Goal: Task Accomplishment & Management: Manage account settings

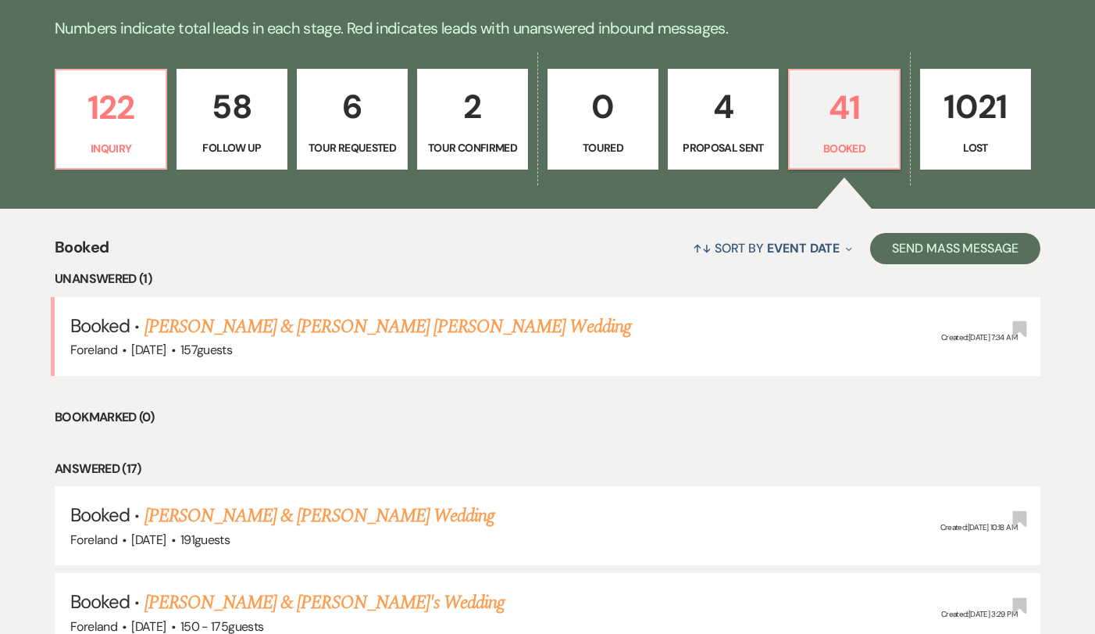
scroll to position [395, 0]
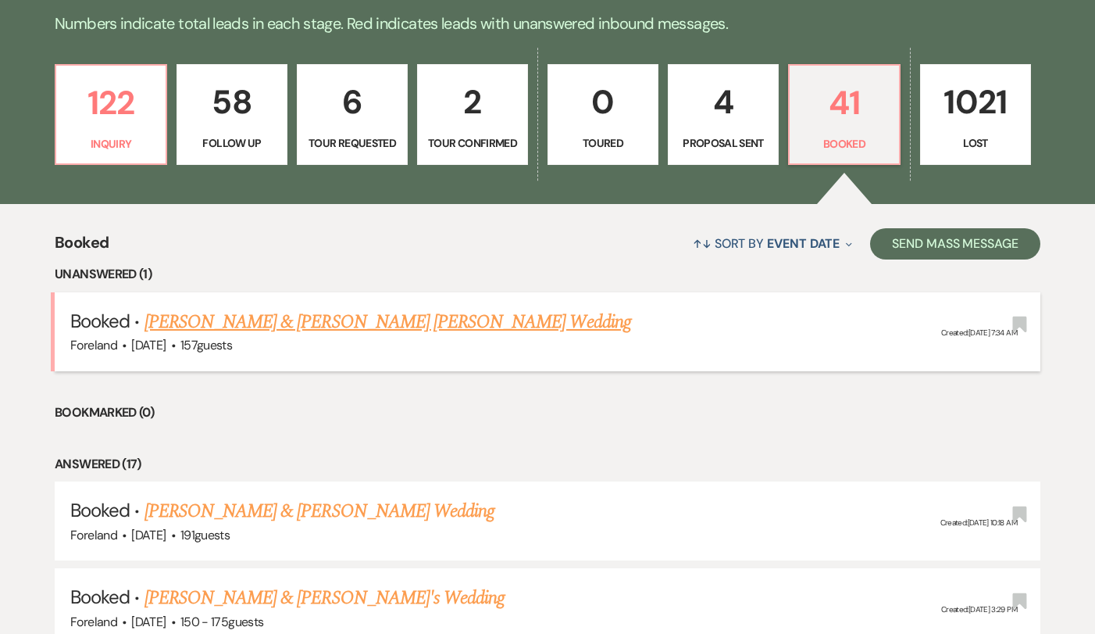
click at [352, 320] on link "[PERSON_NAME] & [PERSON_NAME] [PERSON_NAME] Wedding" at bounding box center [388, 322] width 487 height 28
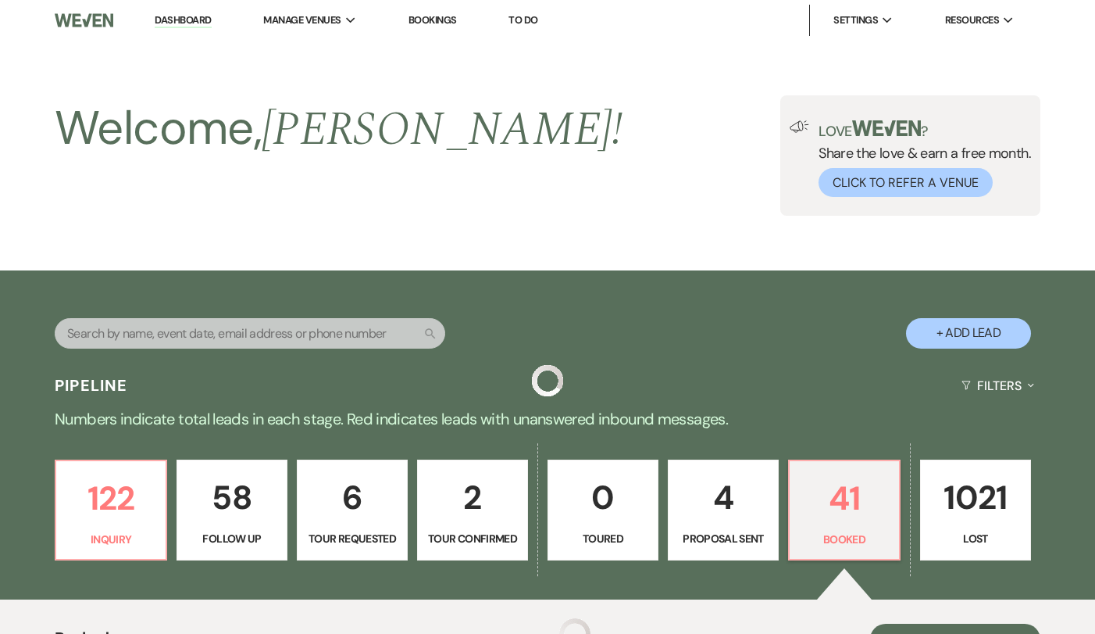
scroll to position [395, 0]
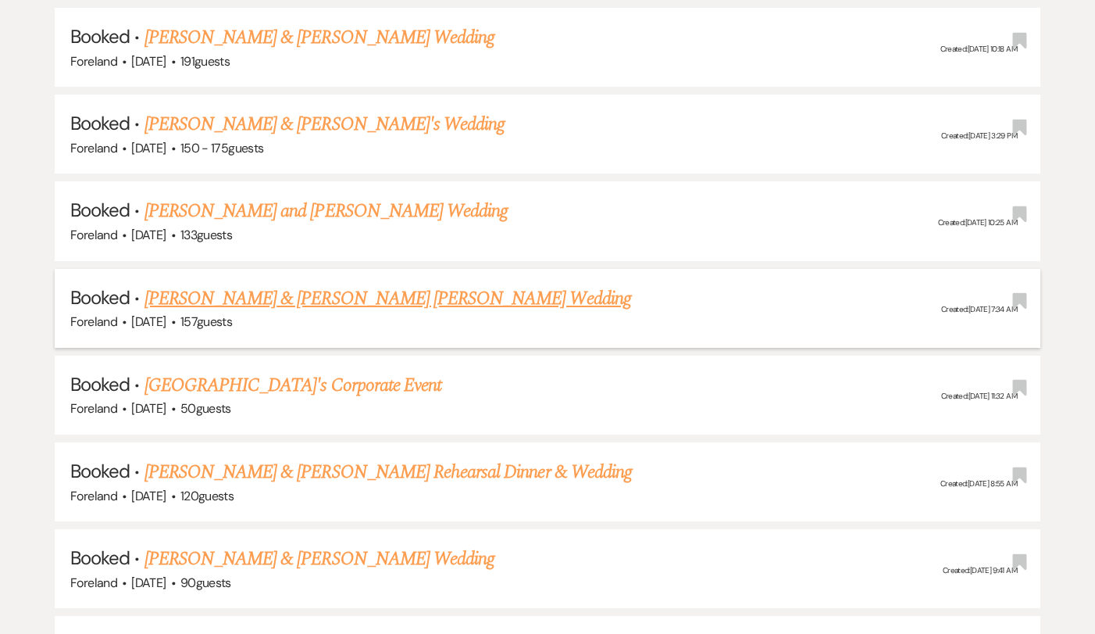
scroll to position [778, 0]
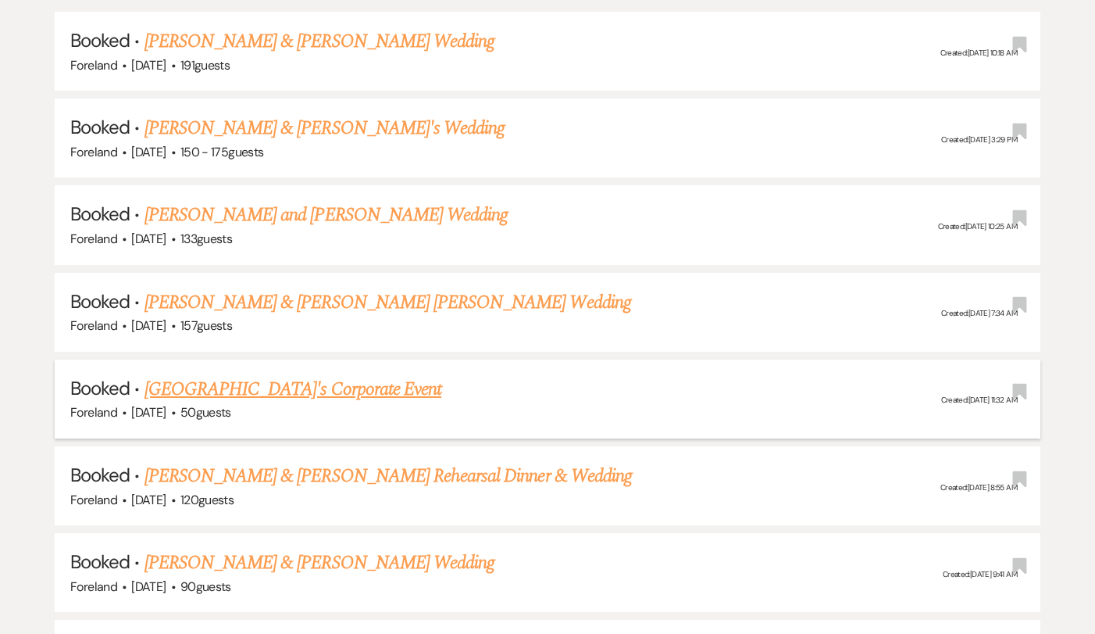
click at [241, 379] on link "[GEOGRAPHIC_DATA]'s Corporate Event" at bounding box center [293, 389] width 297 height 28
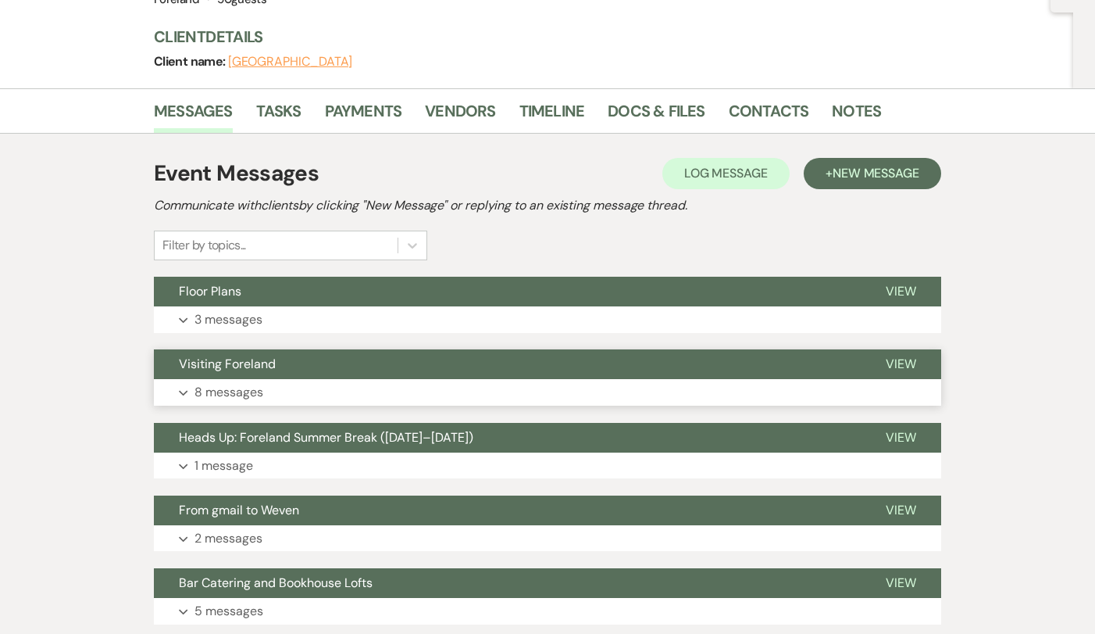
scroll to position [190, 0]
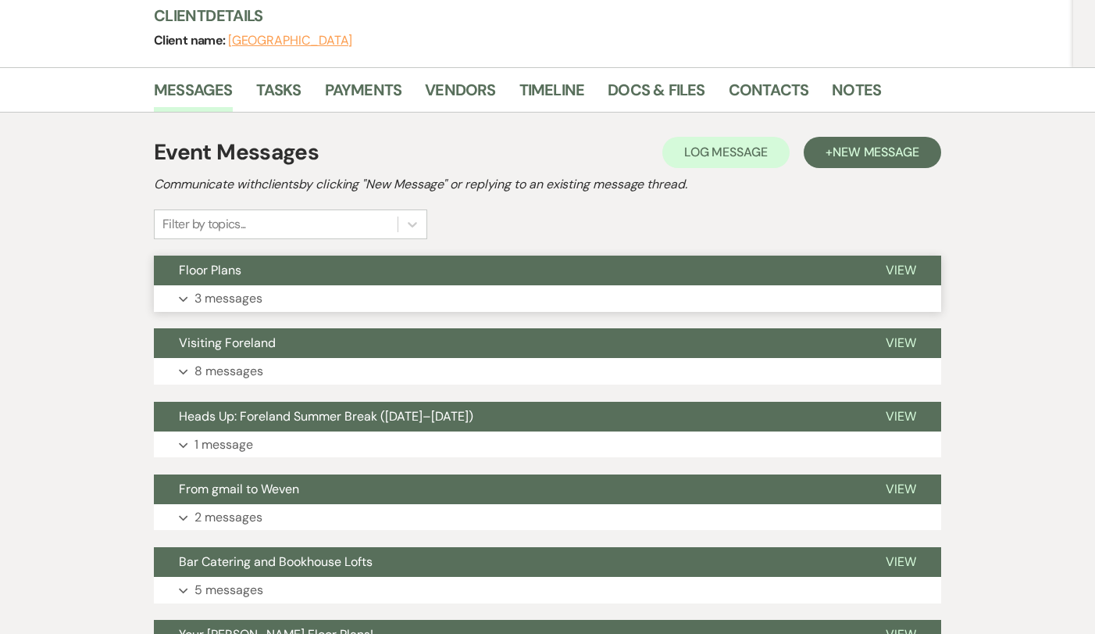
click at [213, 294] on p "3 messages" at bounding box center [229, 298] width 68 height 20
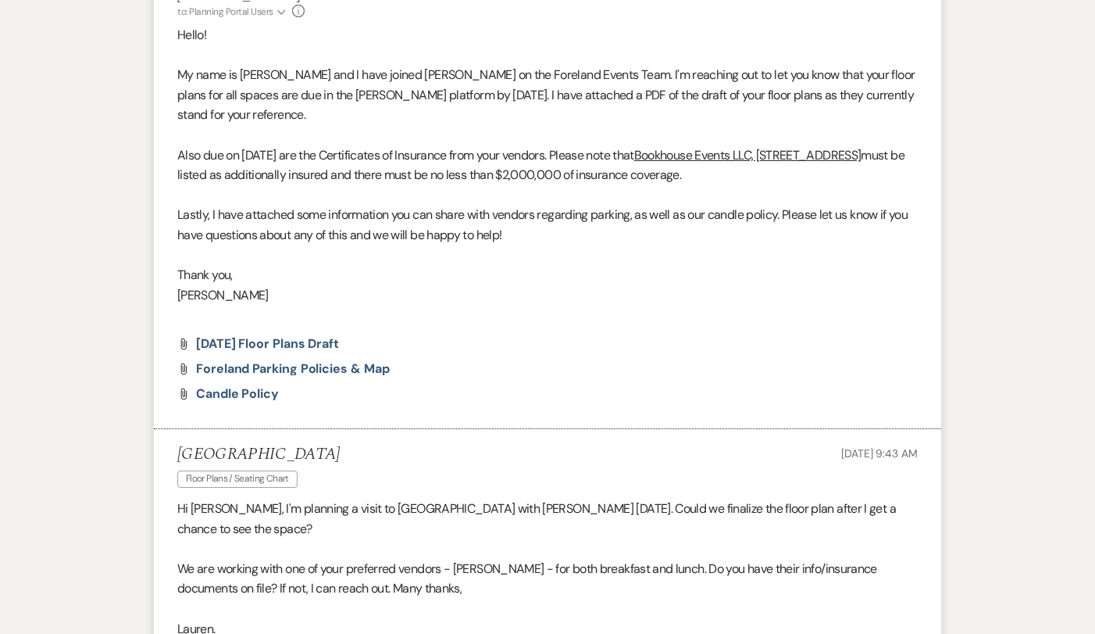
scroll to position [506, 0]
drag, startPoint x: 787, startPoint y: 167, endPoint x: 178, endPoint y: 149, distance: 608.9
click at [178, 149] on p "Also due on August 9 are the Certificates of Insurance from your vendors. Pleas…" at bounding box center [547, 165] width 741 height 40
click at [641, 323] on li "Margaret Stanton to: Planning Portal Users Expand Info Apr 24, 2025, 4:49 PM We…" at bounding box center [548, 198] width 788 height 459
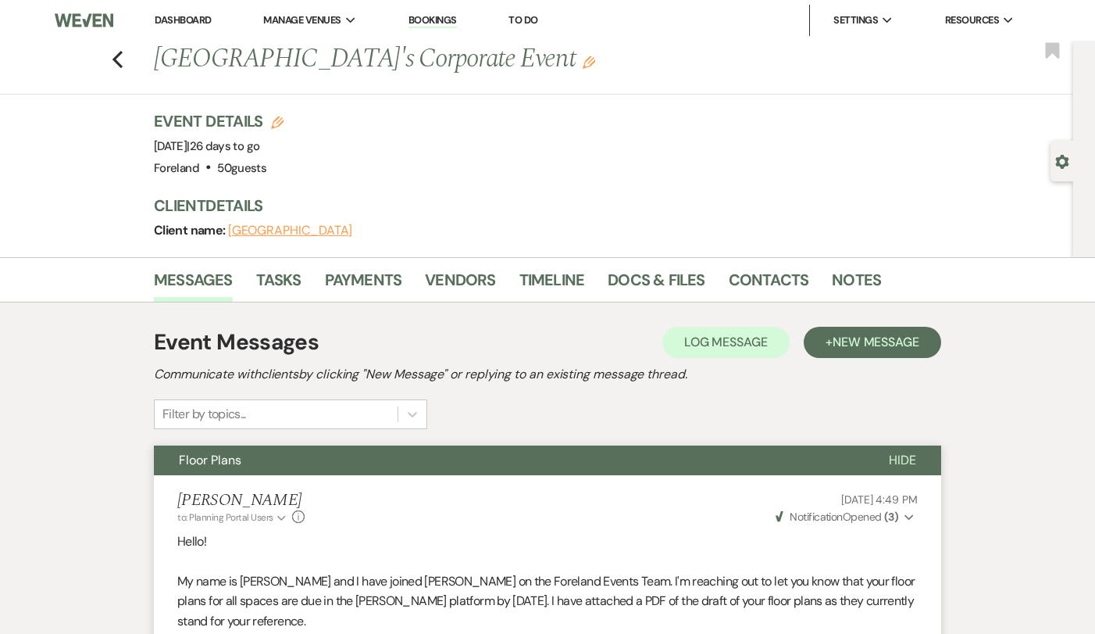
scroll to position [0, 0]
click at [119, 54] on use "button" at bounding box center [118, 59] width 10 height 17
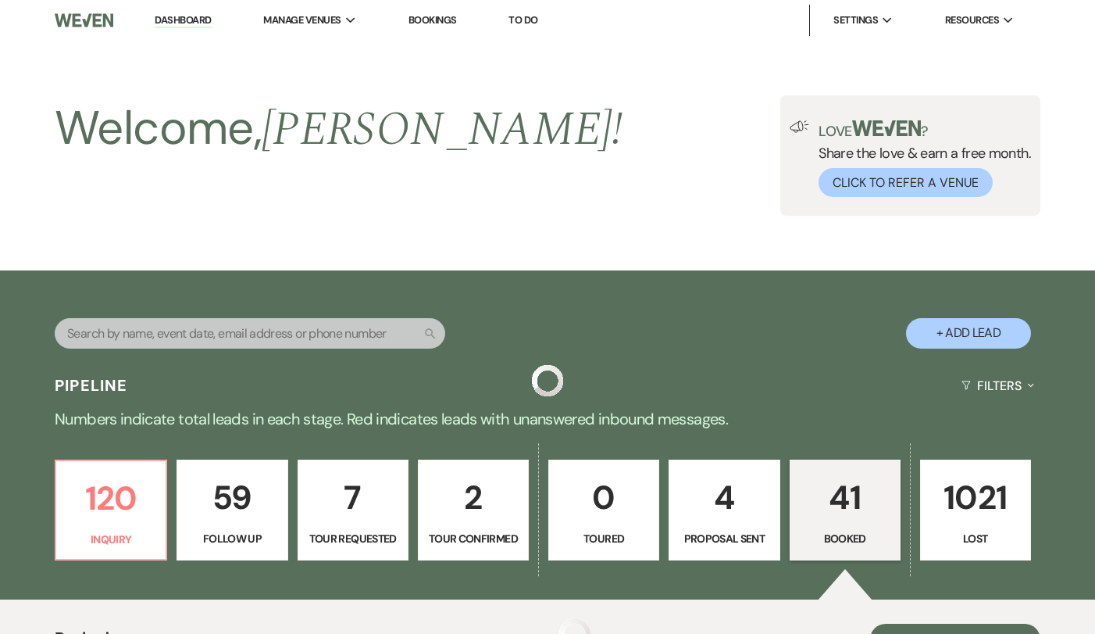
scroll to position [778, 0]
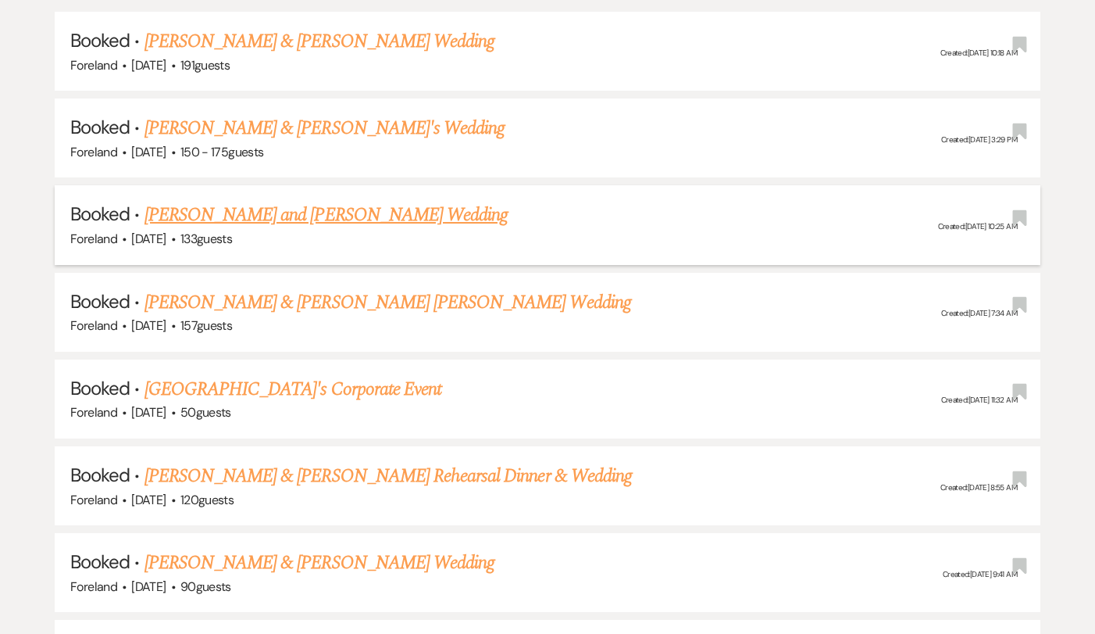
click at [377, 212] on link "[PERSON_NAME] and [PERSON_NAME] Wedding" at bounding box center [327, 215] width 364 height 28
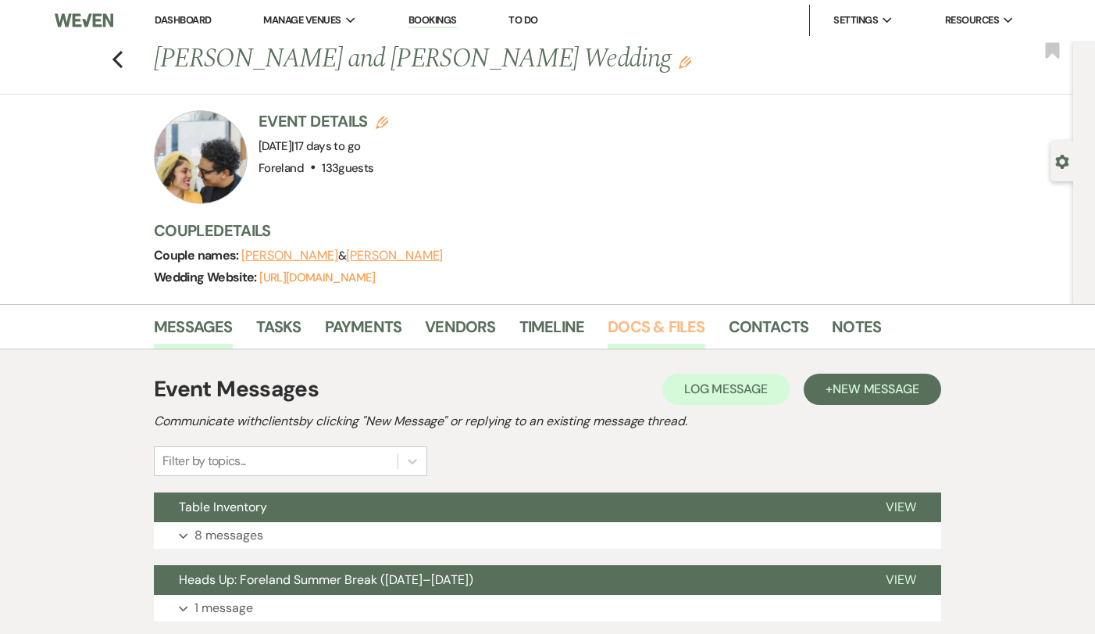
click at [645, 323] on link "Docs & Files" at bounding box center [656, 331] width 97 height 34
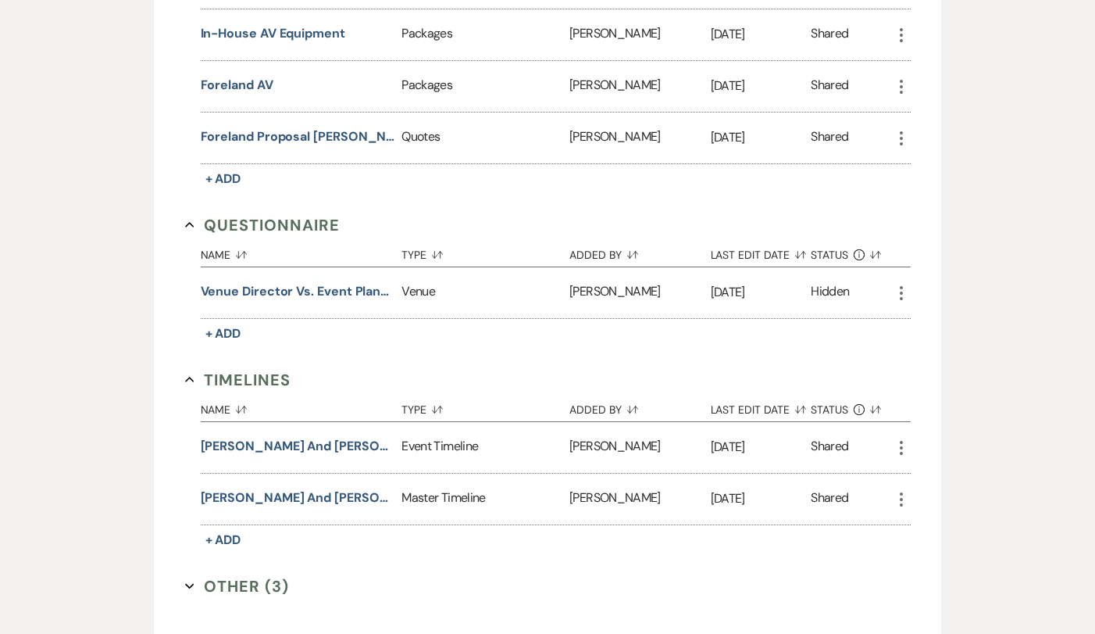
scroll to position [2346, 0]
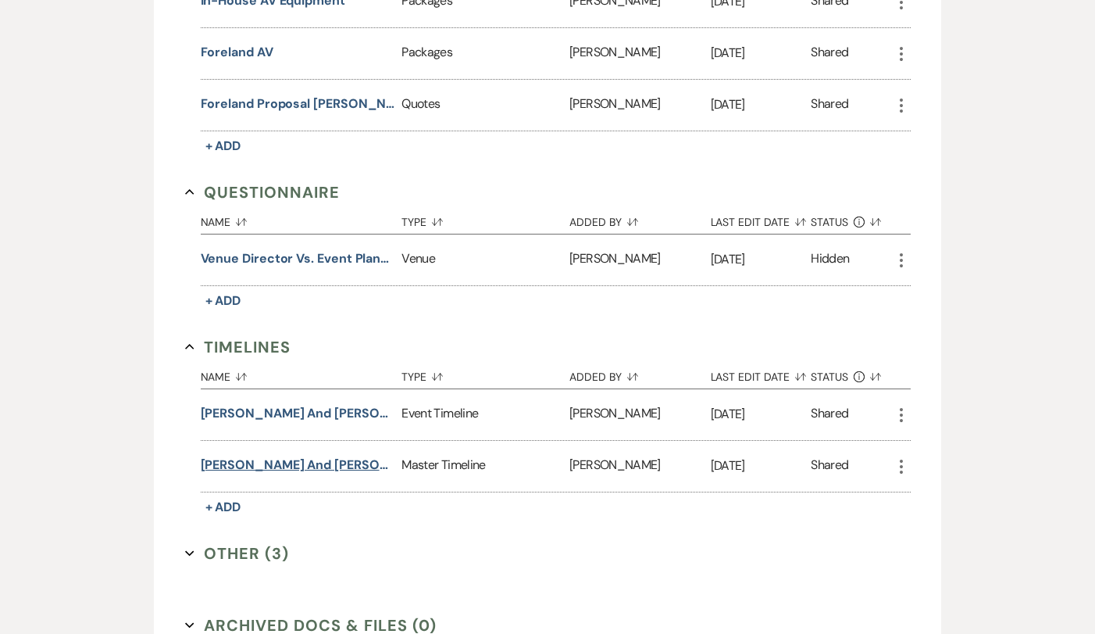
click at [230, 461] on button "Sarah and Cristian Timeline - Updated 08.13.25" at bounding box center [298, 465] width 195 height 19
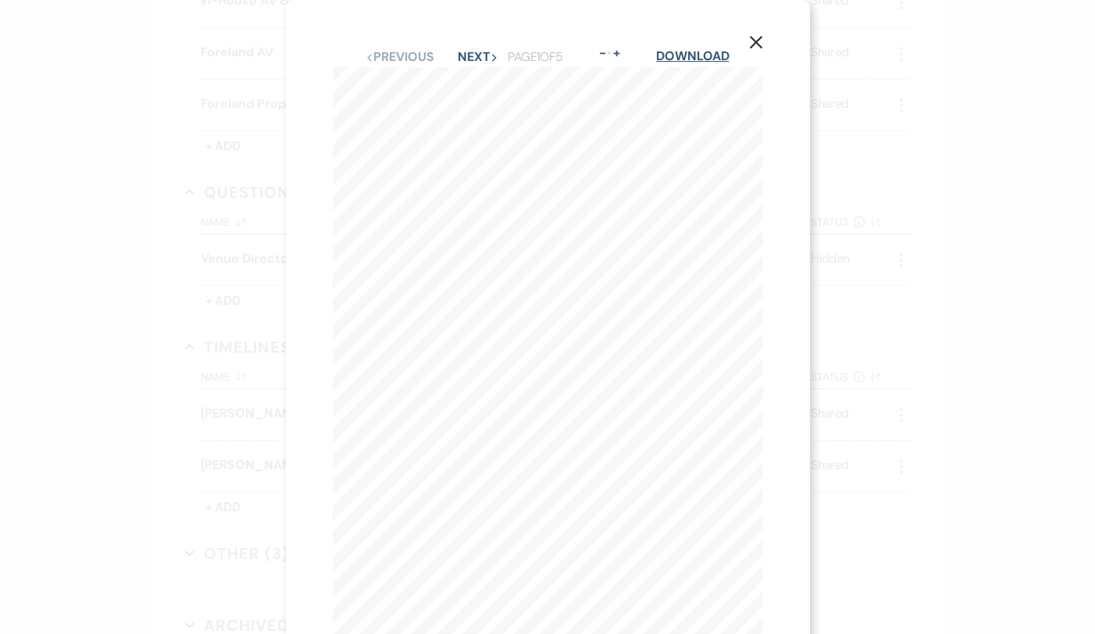
scroll to position [0, 0]
click at [692, 55] on link "Download" at bounding box center [692, 56] width 73 height 16
click at [758, 41] on use "button" at bounding box center [755, 42] width 13 height 13
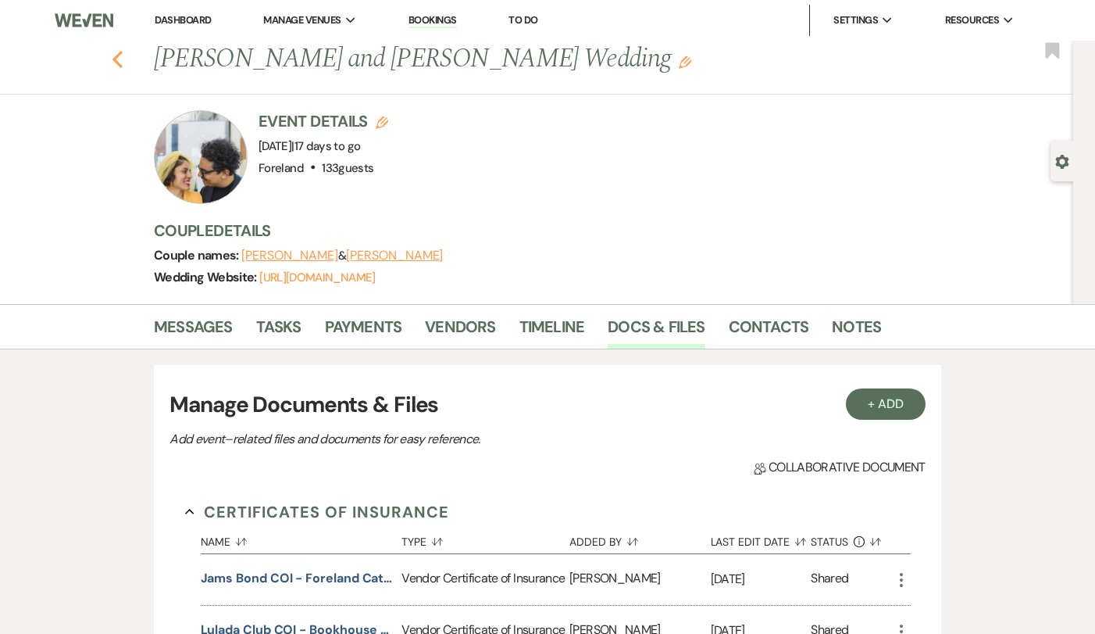
click at [116, 59] on icon "Previous" at bounding box center [118, 59] width 12 height 19
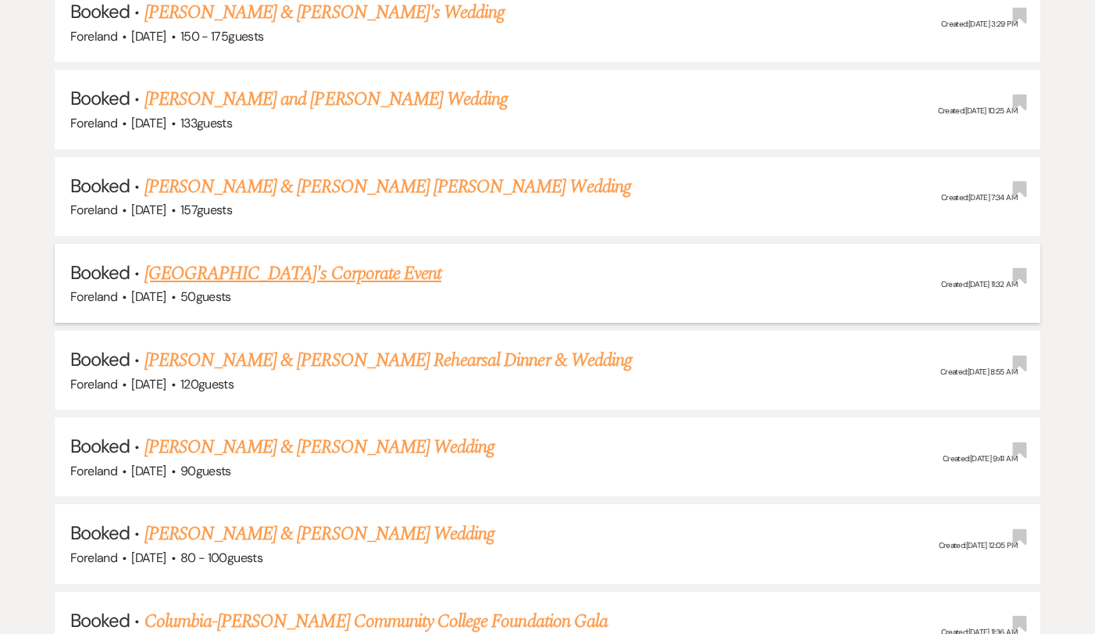
scroll to position [895, 0]
click at [247, 434] on link "[PERSON_NAME] & [PERSON_NAME] Wedding" at bounding box center [320, 446] width 350 height 28
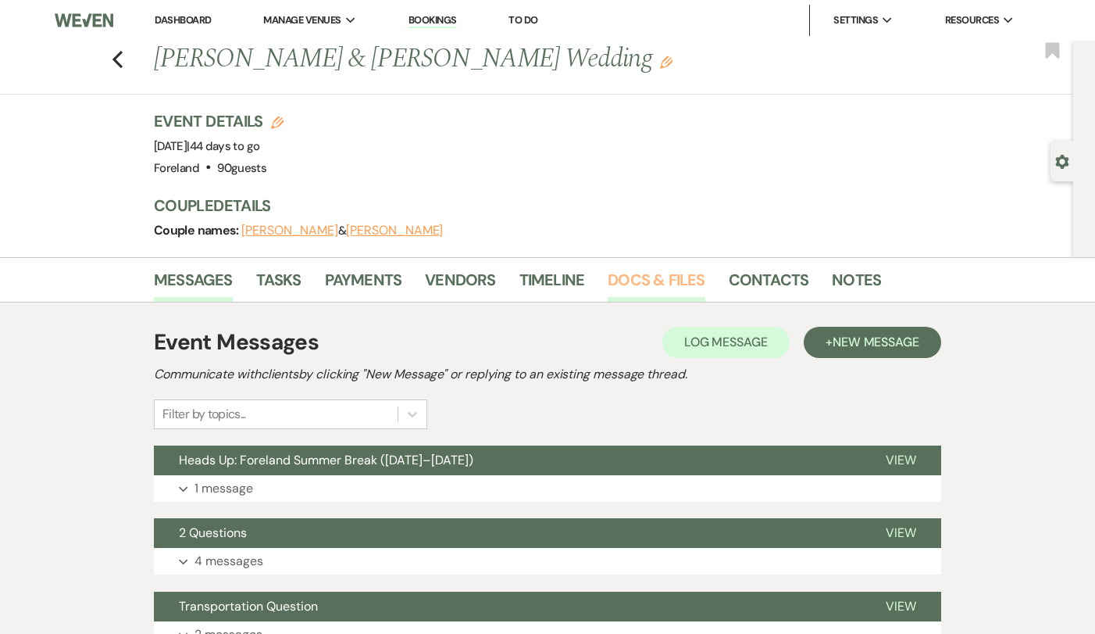
click at [631, 278] on link "Docs & Files" at bounding box center [656, 284] width 97 height 34
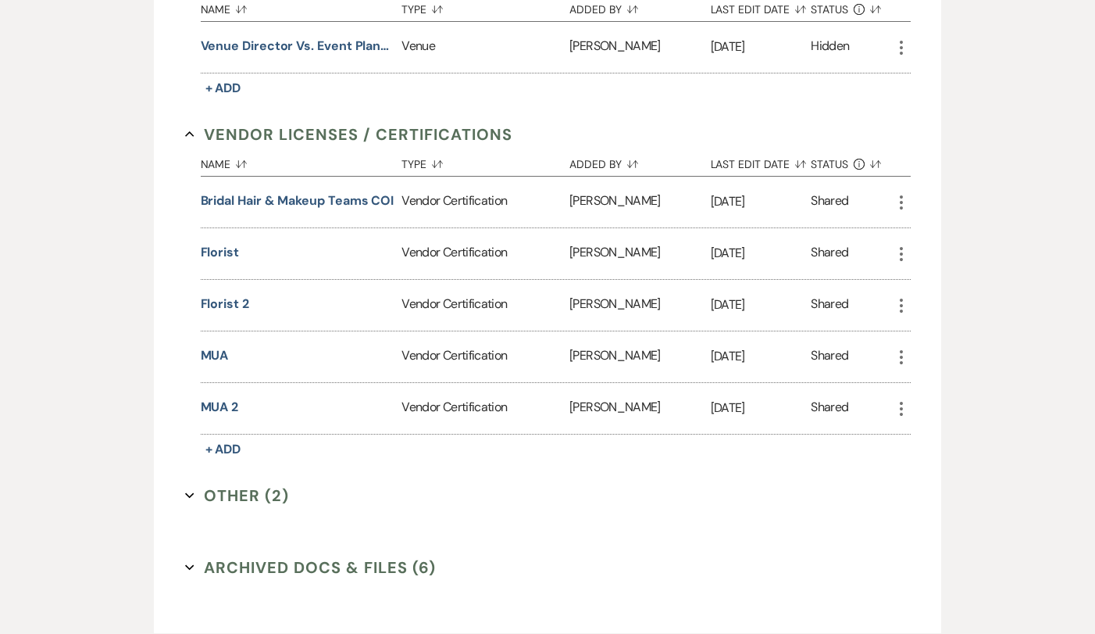
scroll to position [1755, 0]
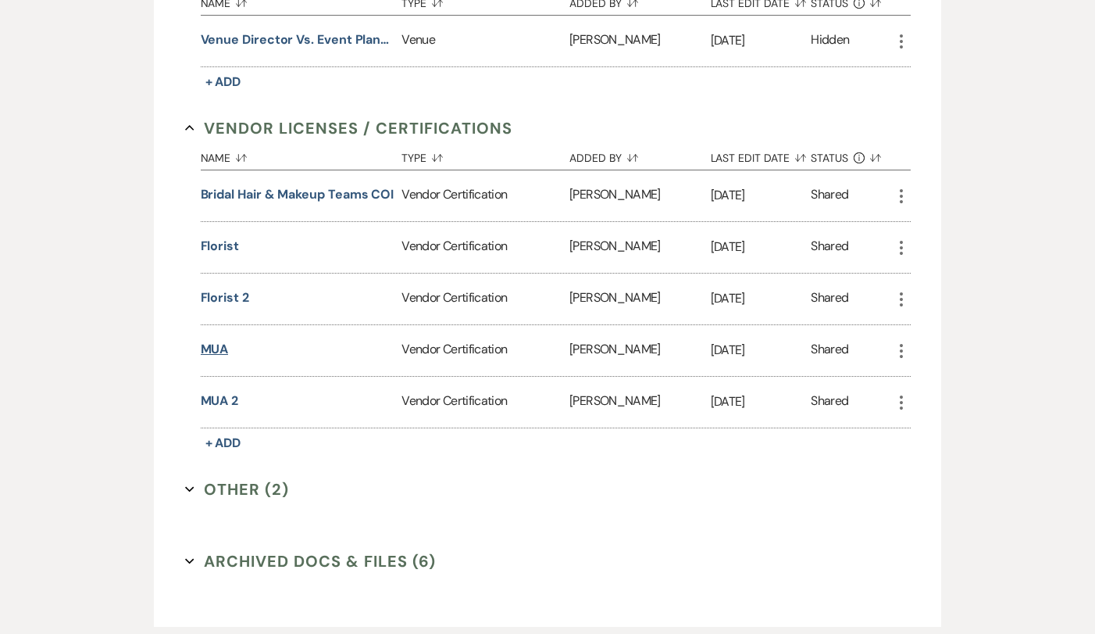
click at [215, 349] on button "MUA" at bounding box center [215, 349] width 28 height 19
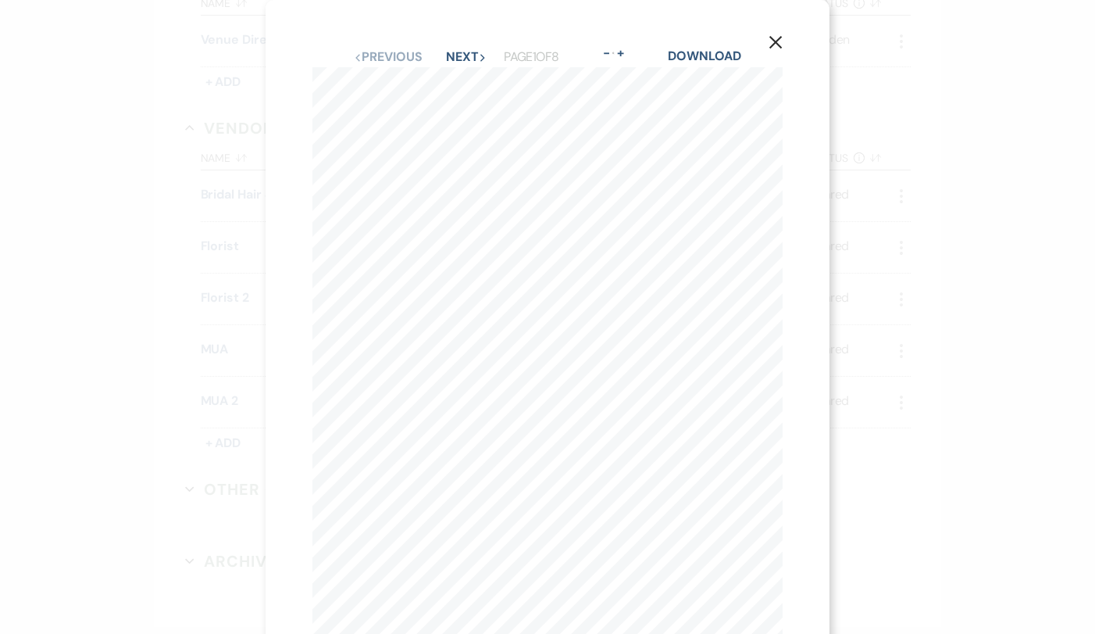
scroll to position [0, 0]
click at [720, 55] on link "Download" at bounding box center [704, 56] width 73 height 16
click at [778, 38] on icon "X" at bounding box center [776, 42] width 14 height 14
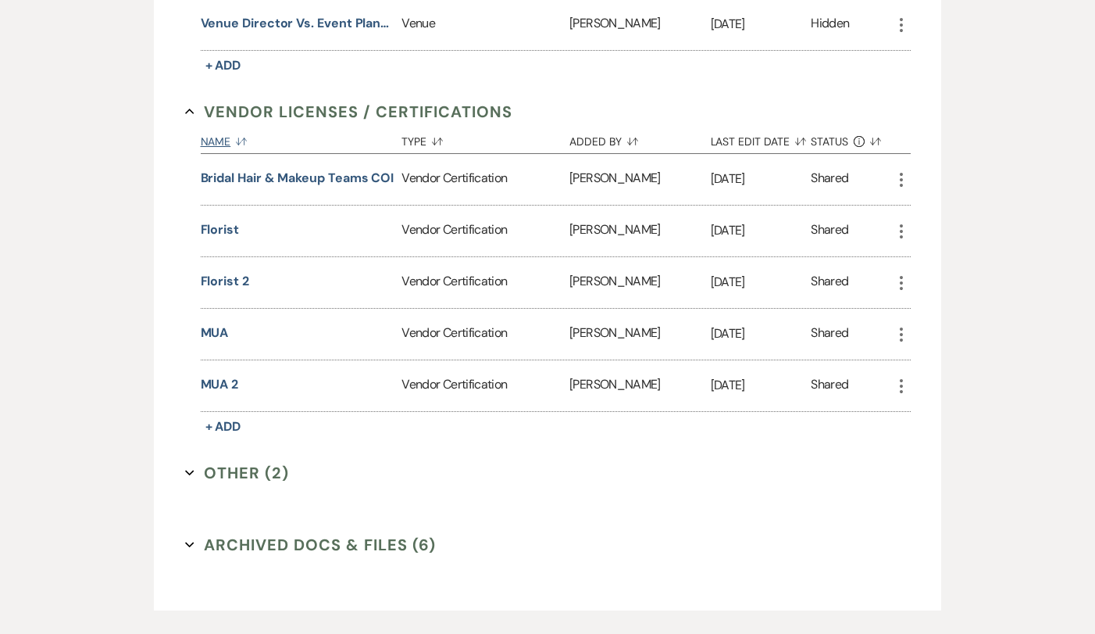
scroll to position [1773, 0]
click at [228, 387] on button "MUA 2" at bounding box center [220, 382] width 38 height 19
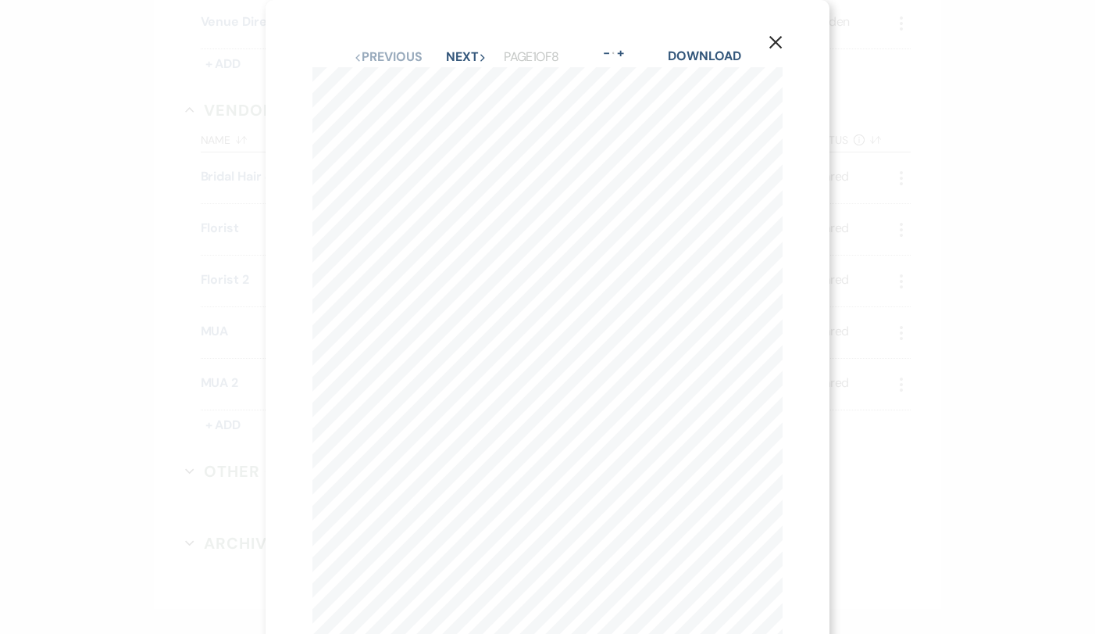
scroll to position [0, 0]
click at [709, 53] on link "Download" at bounding box center [704, 56] width 73 height 16
click at [774, 40] on use "button" at bounding box center [776, 42] width 13 height 13
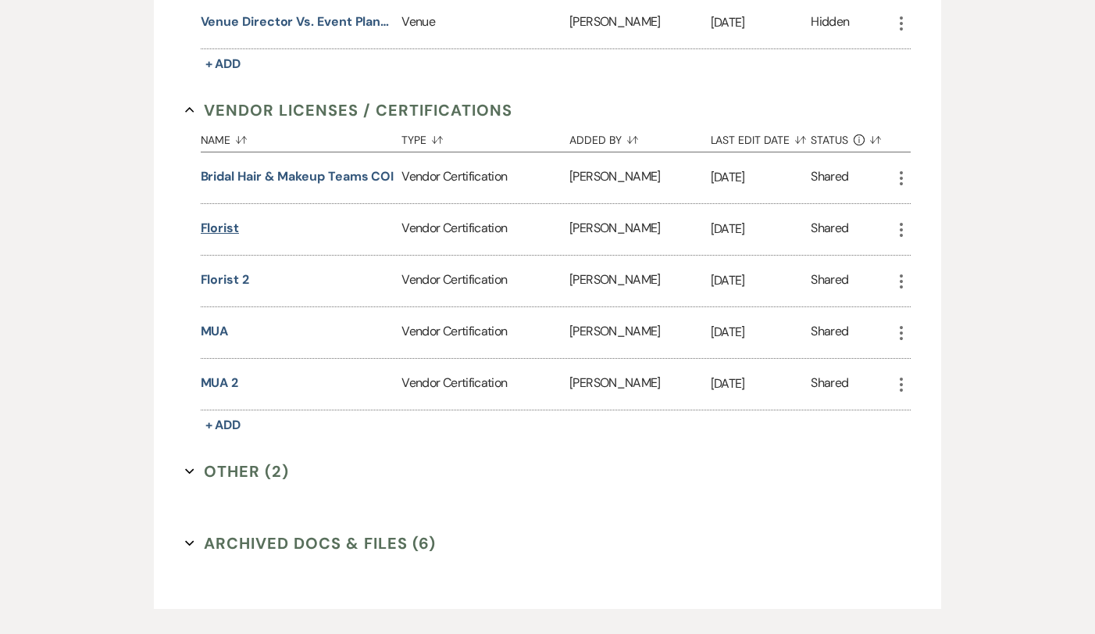
click at [221, 227] on button "Florist" at bounding box center [220, 228] width 38 height 19
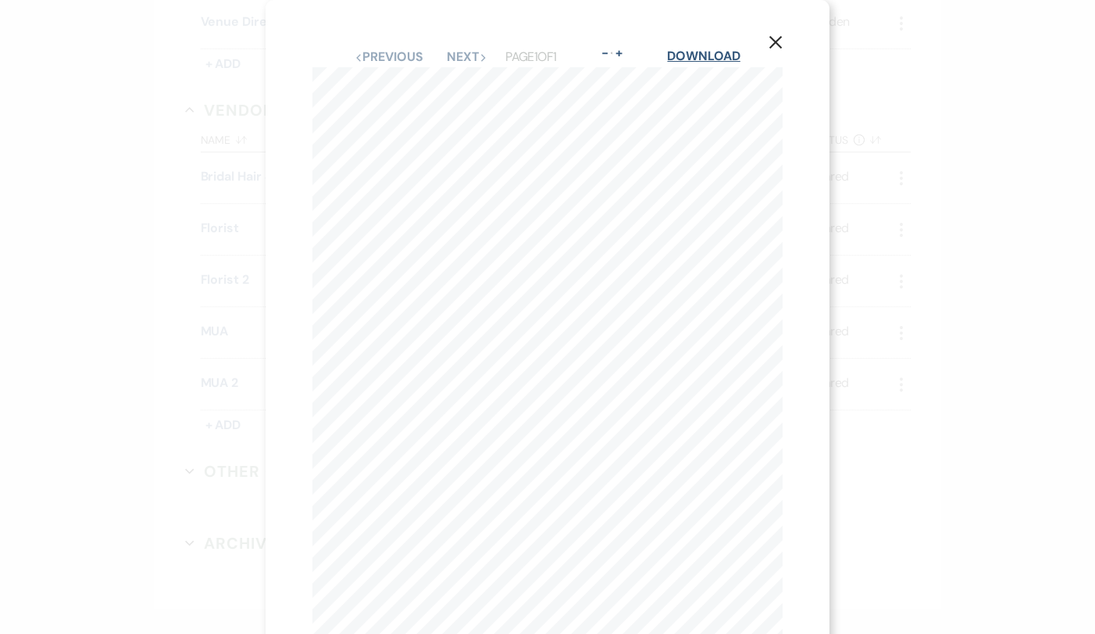
click at [709, 52] on link "Download" at bounding box center [703, 56] width 73 height 16
click at [777, 39] on icon "X" at bounding box center [776, 42] width 14 height 14
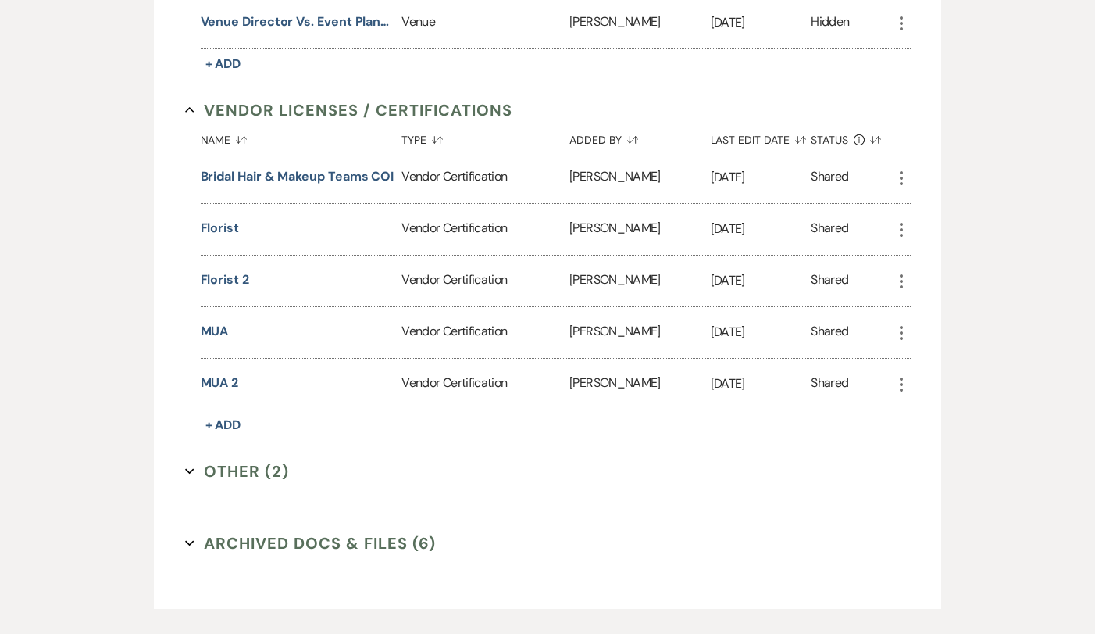
click at [227, 277] on button "Florist 2" at bounding box center [225, 279] width 48 height 19
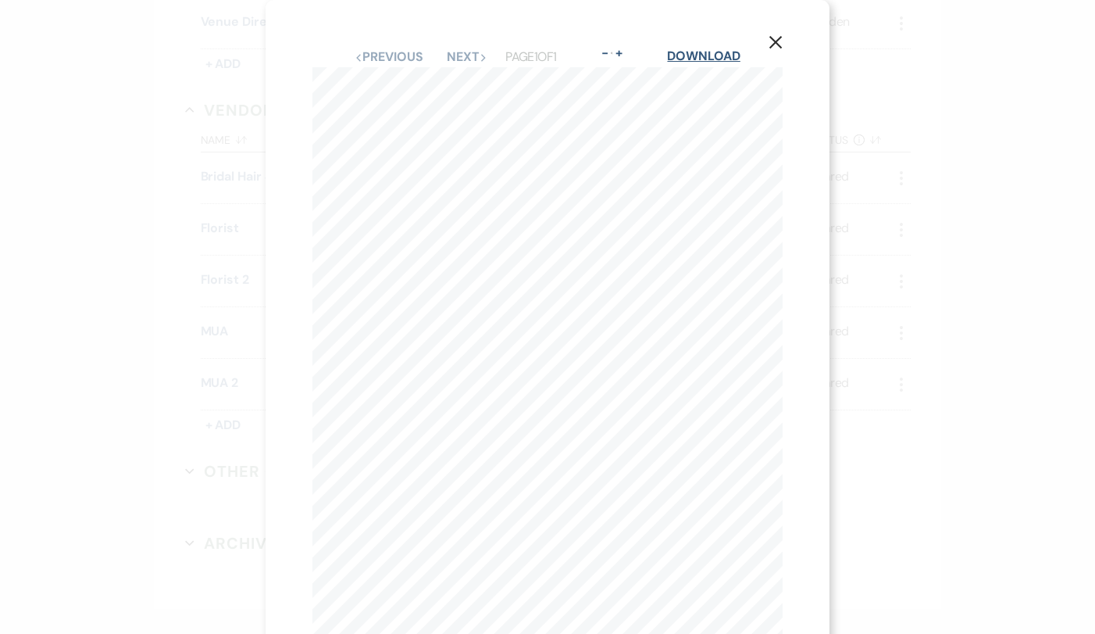
click at [707, 59] on link "Download" at bounding box center [703, 56] width 73 height 16
click at [781, 43] on icon "X" at bounding box center [776, 42] width 14 height 14
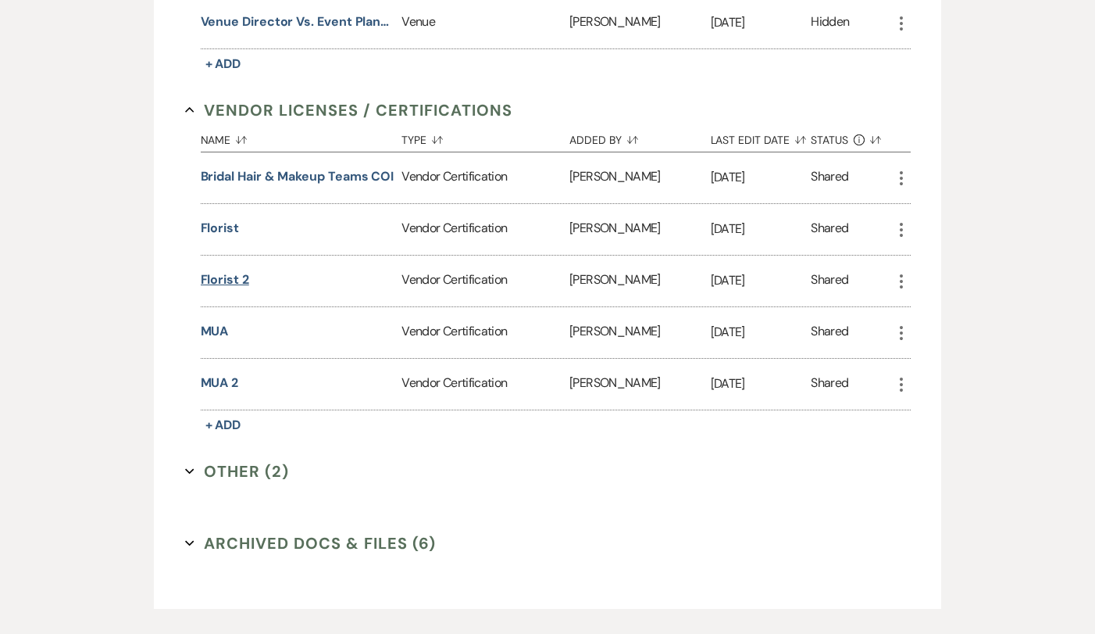
click at [227, 272] on button "Florist 2" at bounding box center [225, 279] width 48 height 19
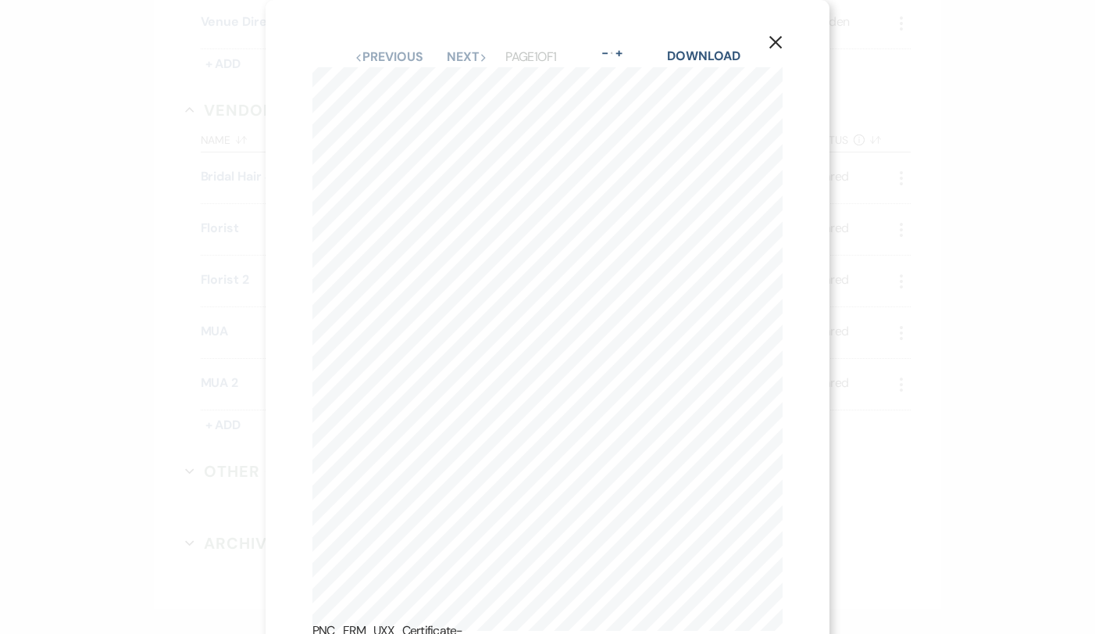
scroll to position [46, 0]
click at [784, 43] on button "X" at bounding box center [775, 41] width 23 height 27
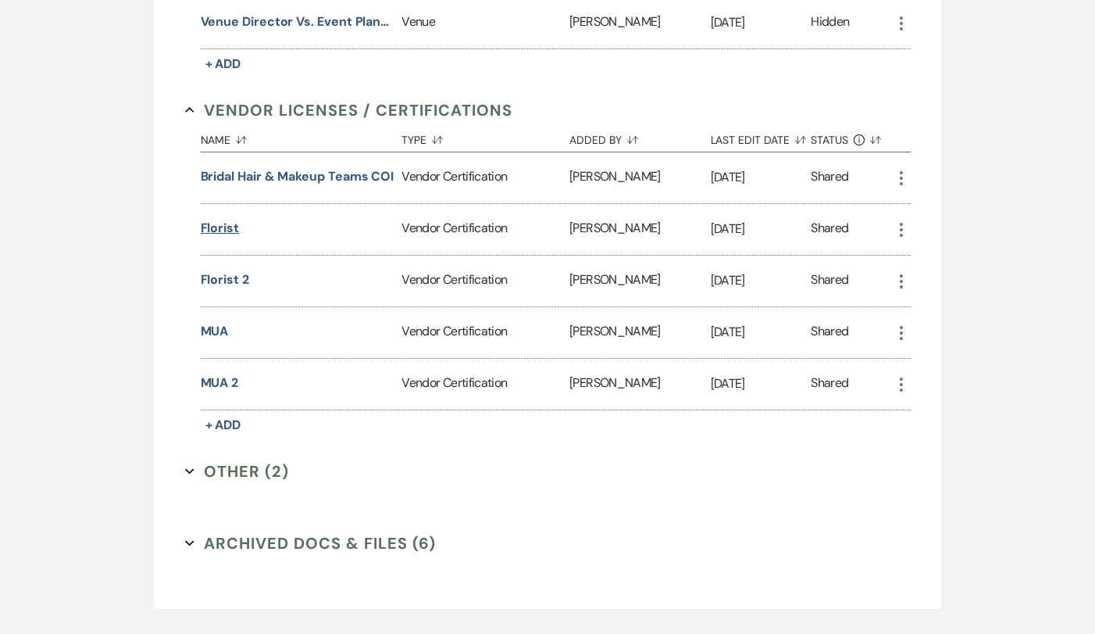
click at [220, 225] on button "Florist" at bounding box center [220, 228] width 38 height 19
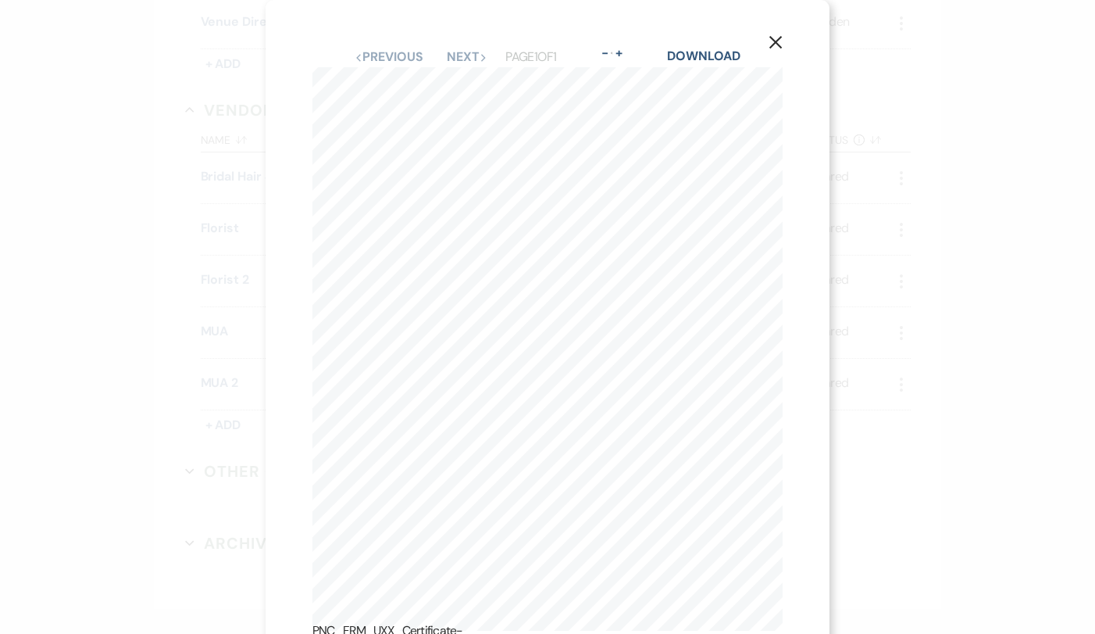
click at [774, 44] on use "button" at bounding box center [776, 42] width 13 height 13
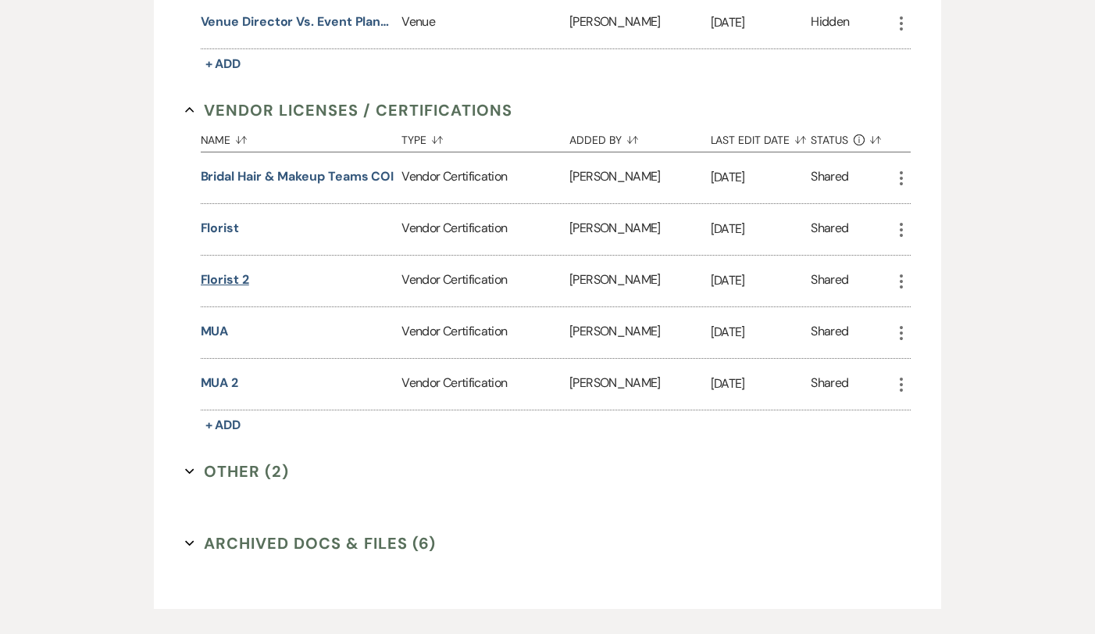
click at [226, 276] on button "Florist 2" at bounding box center [225, 279] width 48 height 19
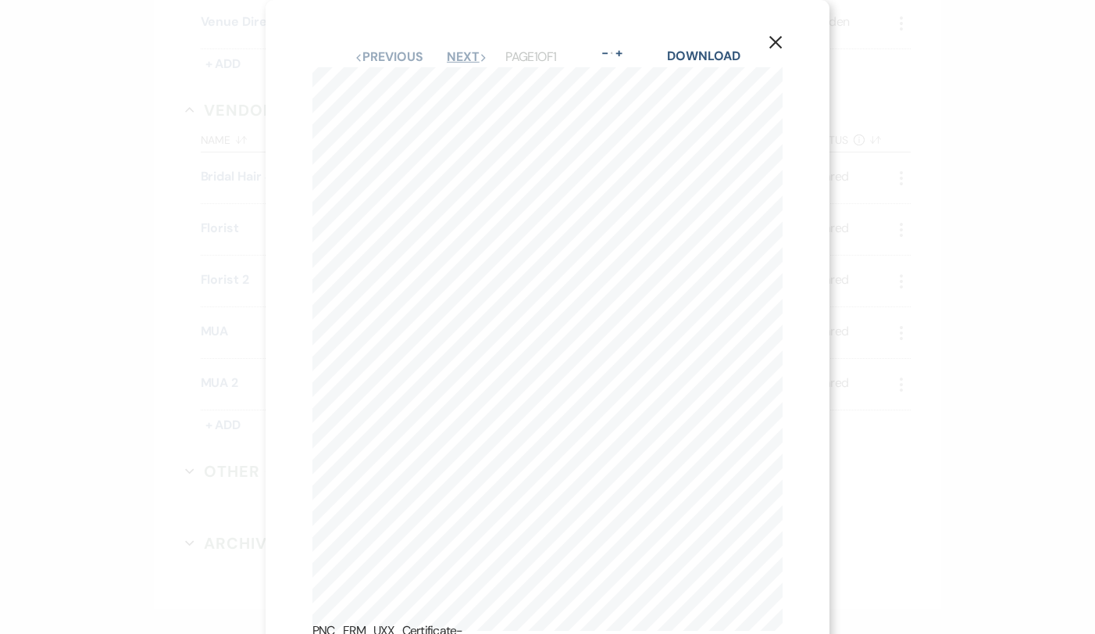
click at [472, 52] on button "Next Next" at bounding box center [467, 57] width 41 height 13
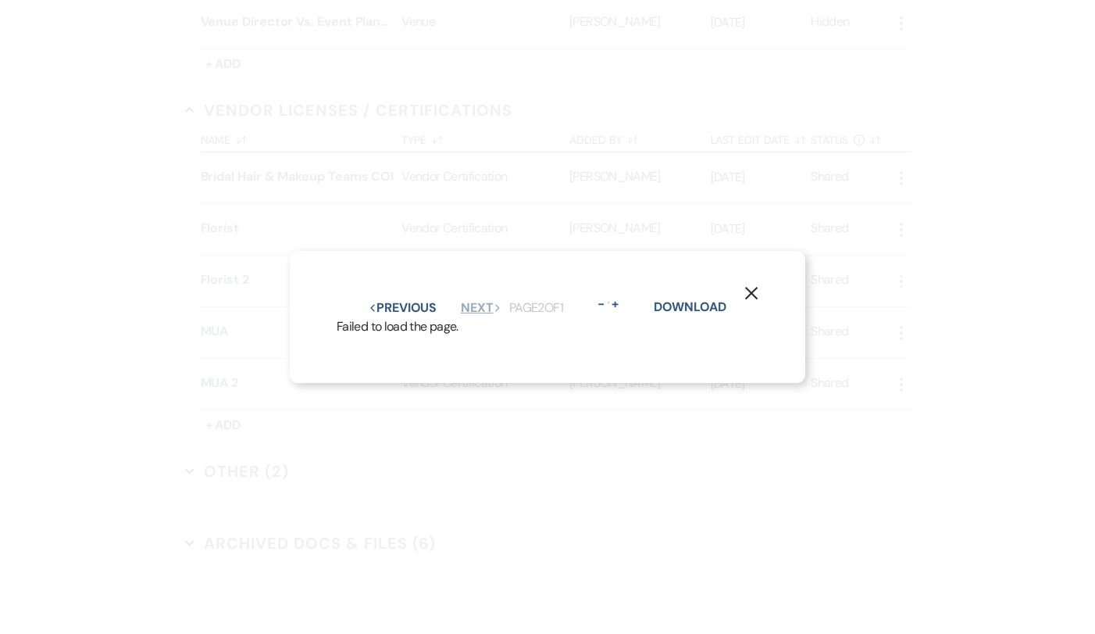
scroll to position [0, 0]
click at [412, 296] on div "X Previous Previous Next Next Page 2 of 1 - Zoom + Download Failed to load the …" at bounding box center [548, 317] width 516 height 133
click at [412, 306] on button "Previous Previous" at bounding box center [403, 308] width 68 height 13
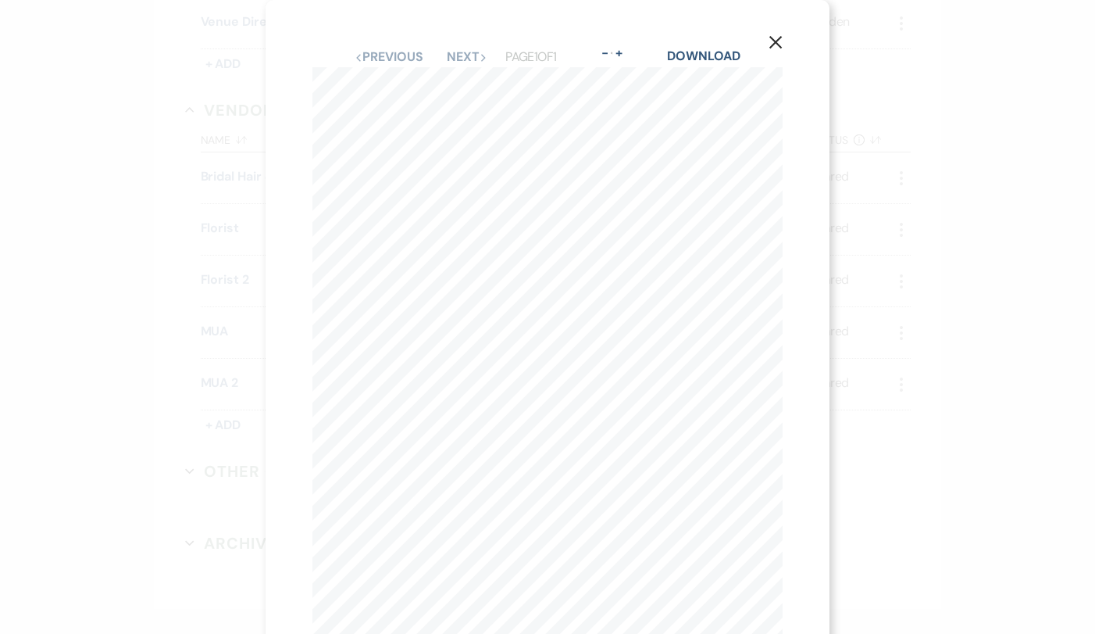
click at [773, 46] on use "button" at bounding box center [776, 42] width 13 height 13
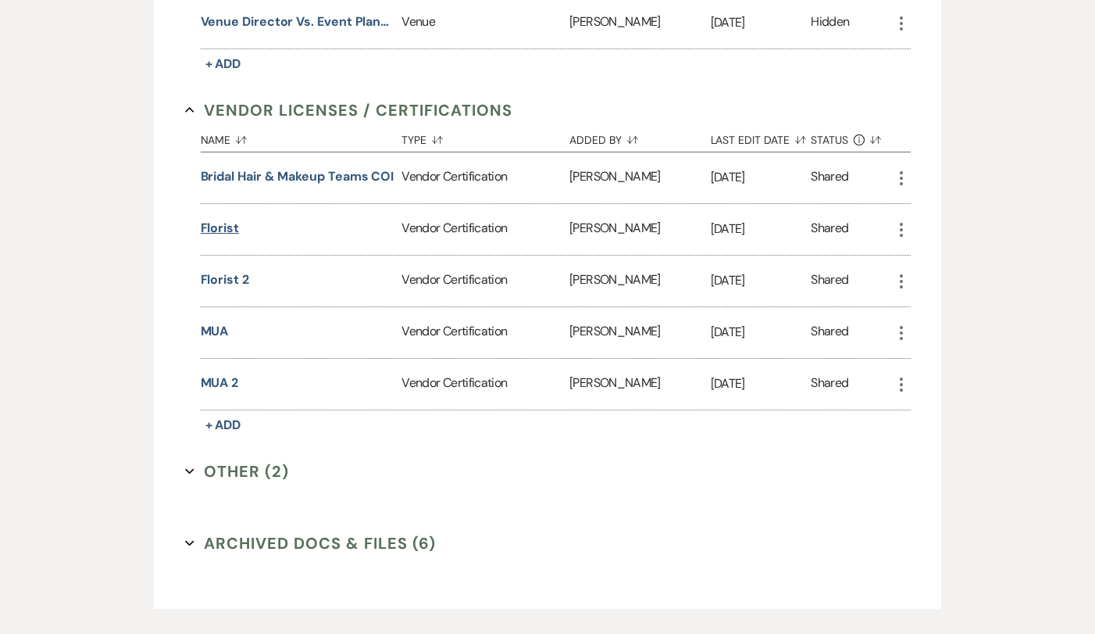
click at [209, 227] on button "Florist" at bounding box center [220, 228] width 38 height 19
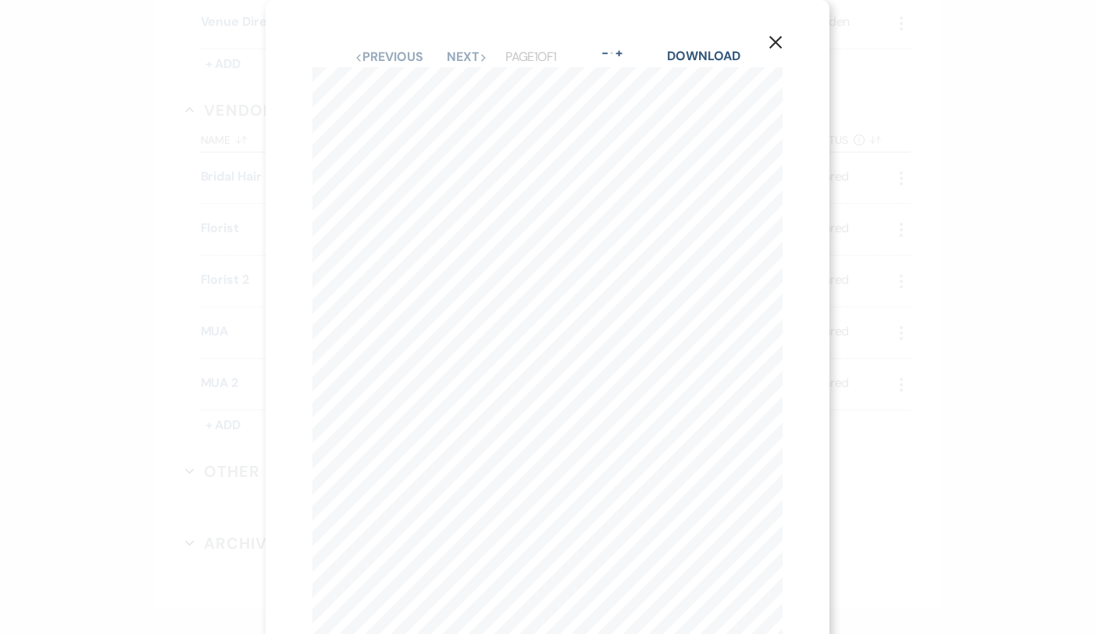
click at [775, 43] on use "button" at bounding box center [776, 42] width 13 height 13
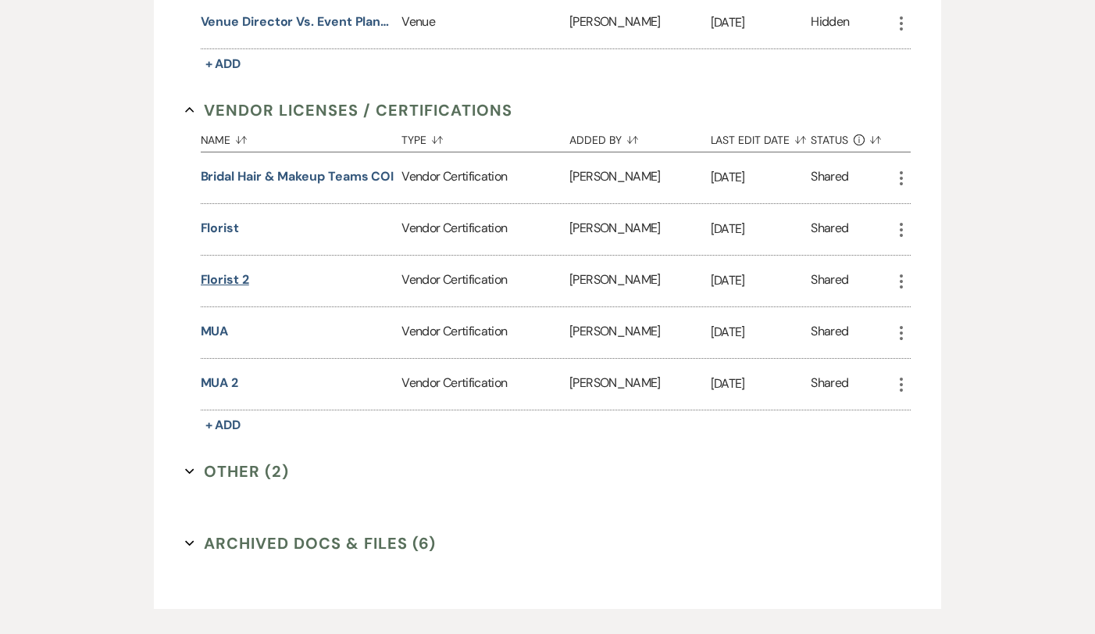
click at [235, 277] on button "Florist 2" at bounding box center [225, 279] width 48 height 19
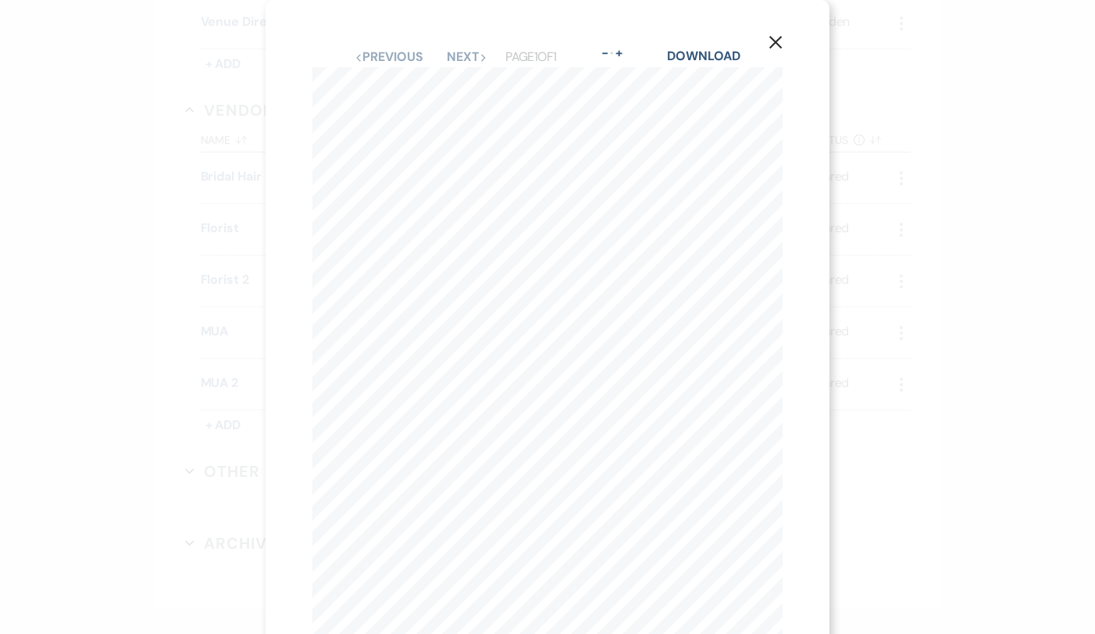
click at [784, 38] on button "X" at bounding box center [775, 41] width 23 height 27
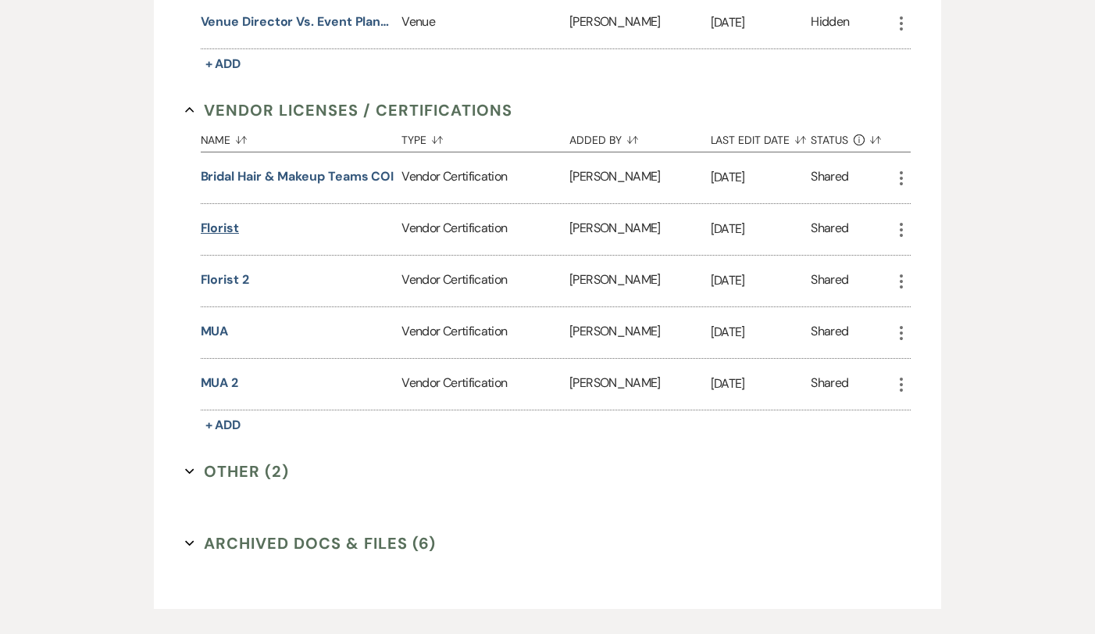
click at [221, 229] on button "Florist" at bounding box center [220, 228] width 38 height 19
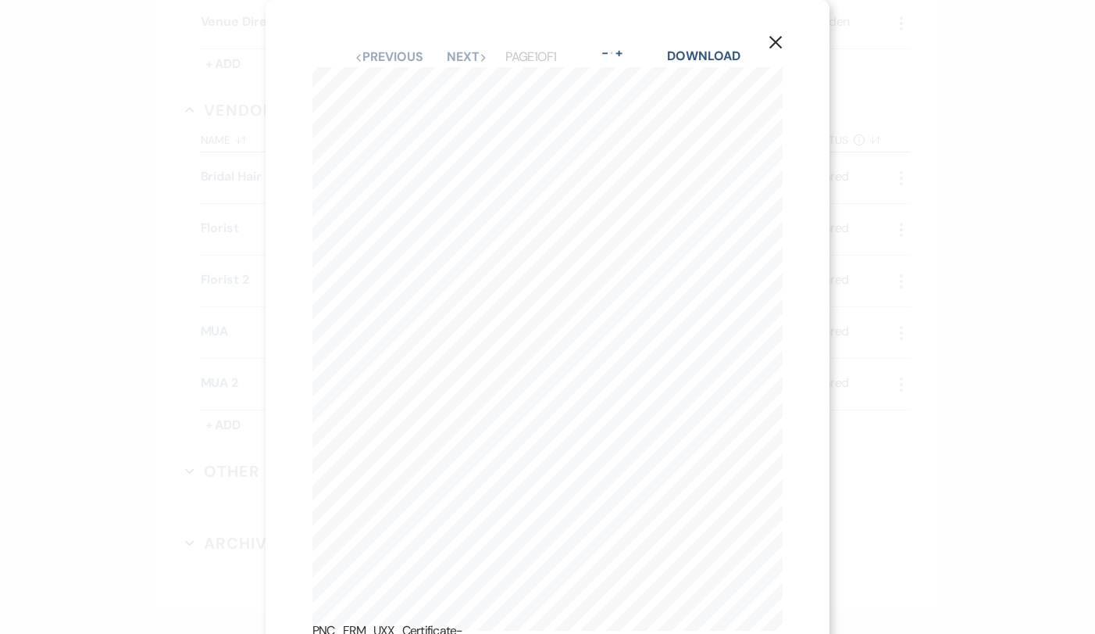
scroll to position [46, 0]
click at [777, 42] on icon "X" at bounding box center [776, 42] width 14 height 14
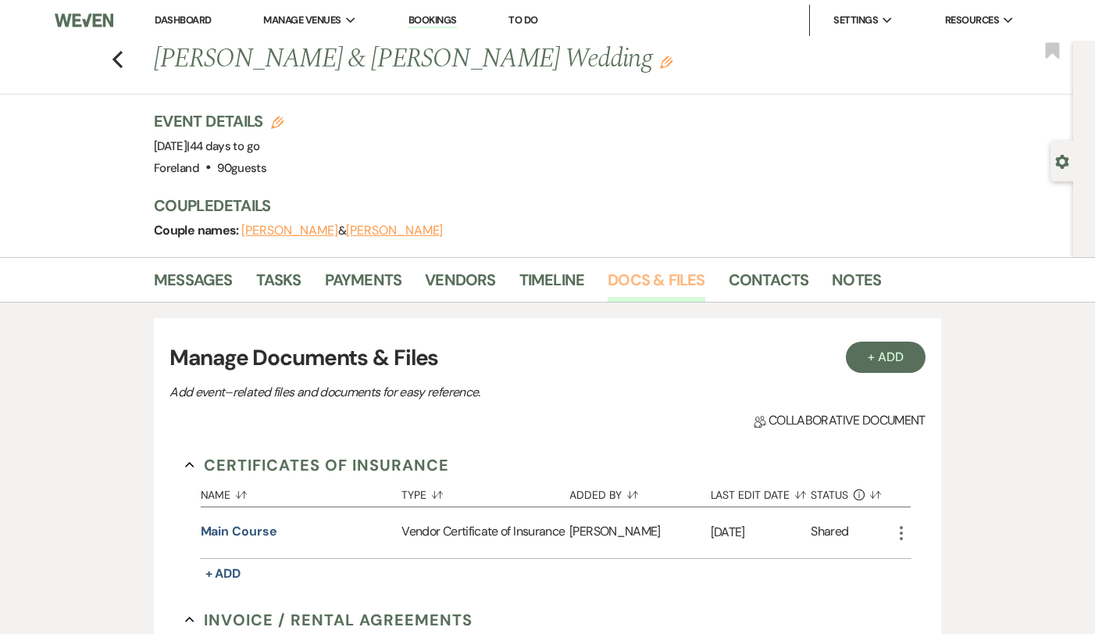
scroll to position [0, 0]
click at [181, 280] on link "Messages" at bounding box center [193, 284] width 79 height 34
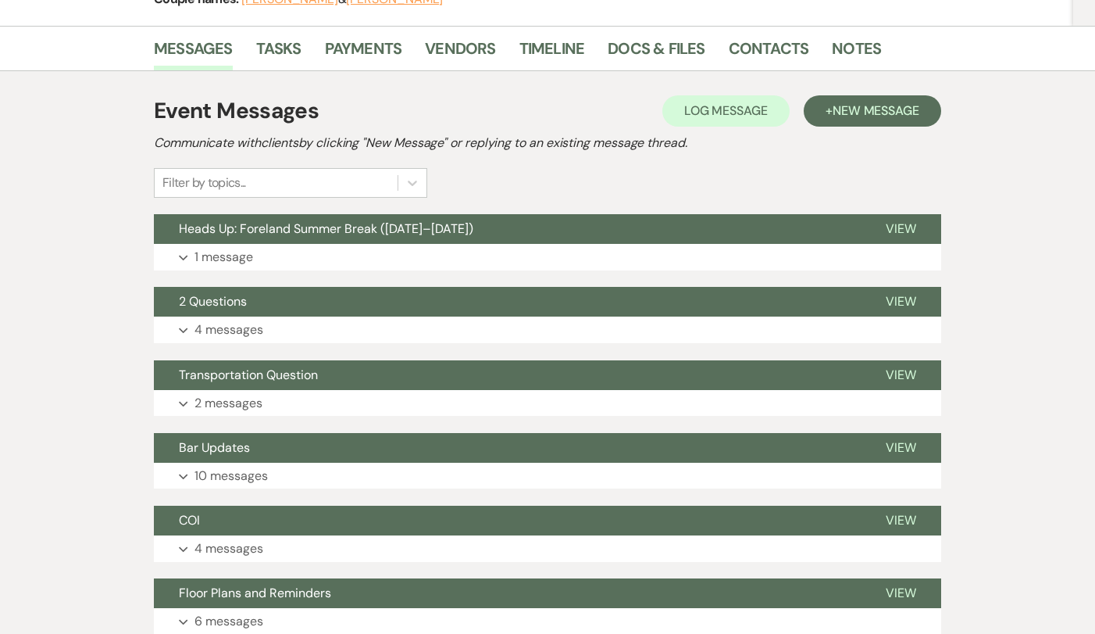
scroll to position [234, 0]
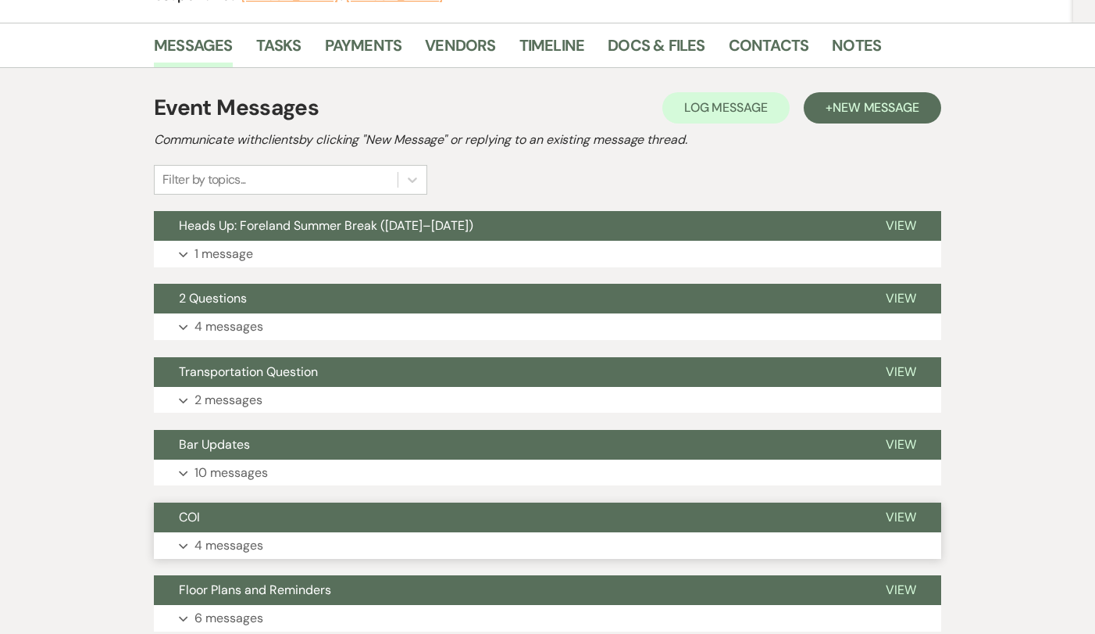
click at [227, 538] on p "4 messages" at bounding box center [229, 545] width 69 height 20
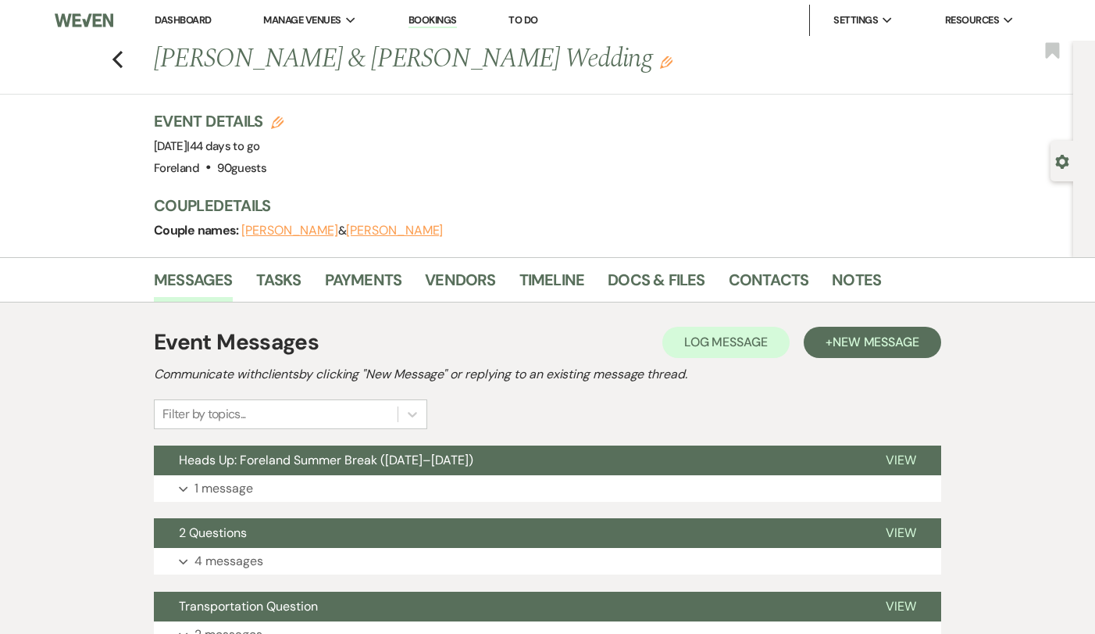
scroll to position [0, 0]
click at [851, 336] on span "New Message" at bounding box center [876, 342] width 87 height 16
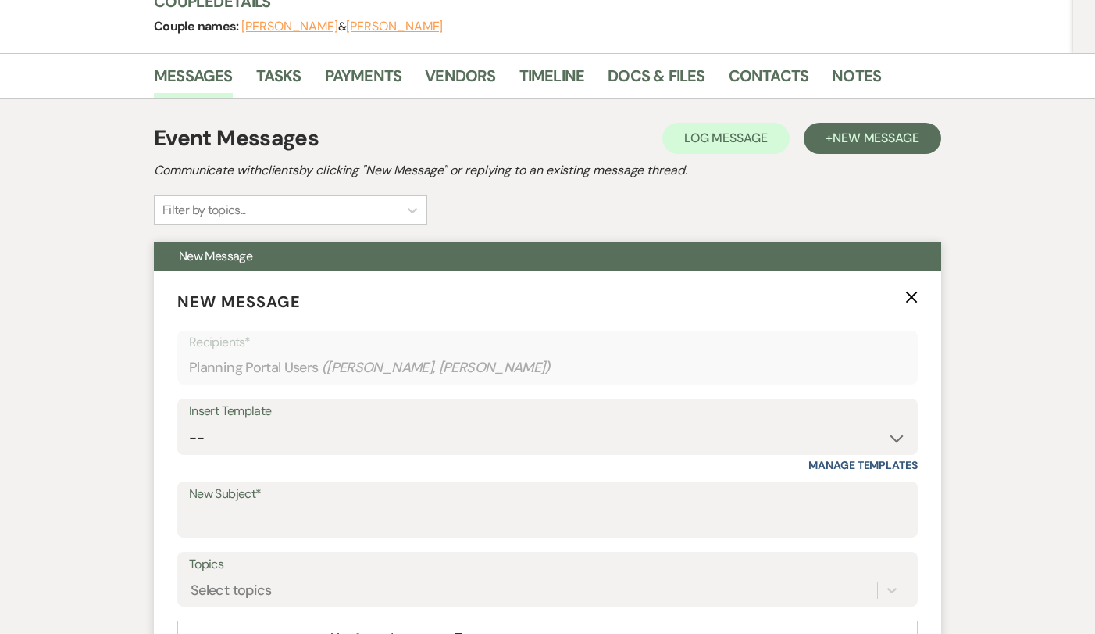
scroll to position [206, 0]
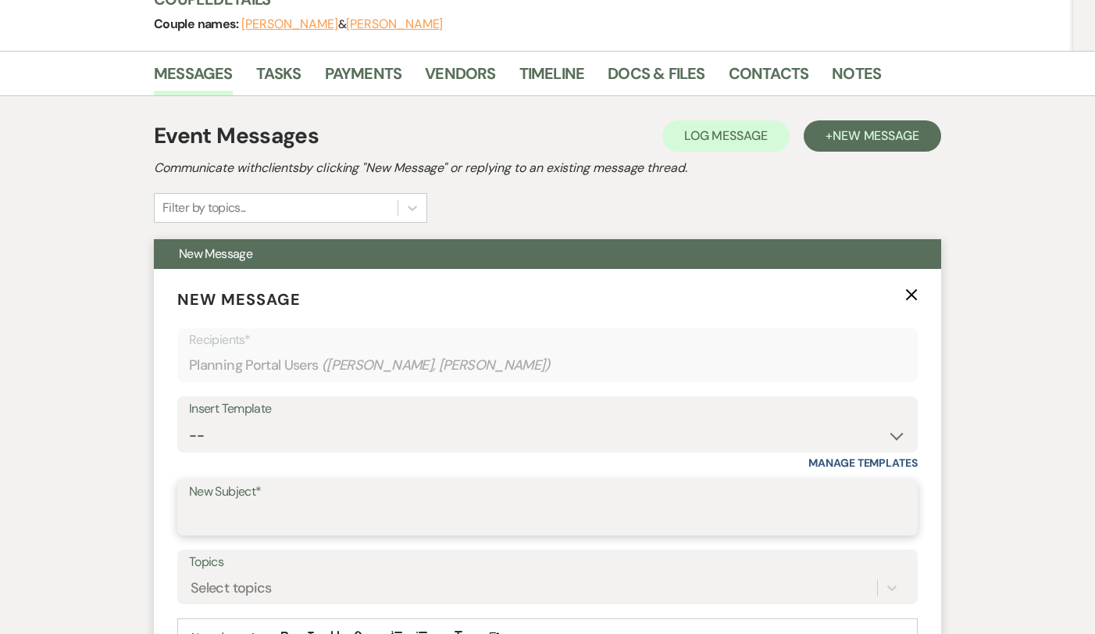
click at [294, 504] on input "New Subject*" at bounding box center [547, 518] width 717 height 30
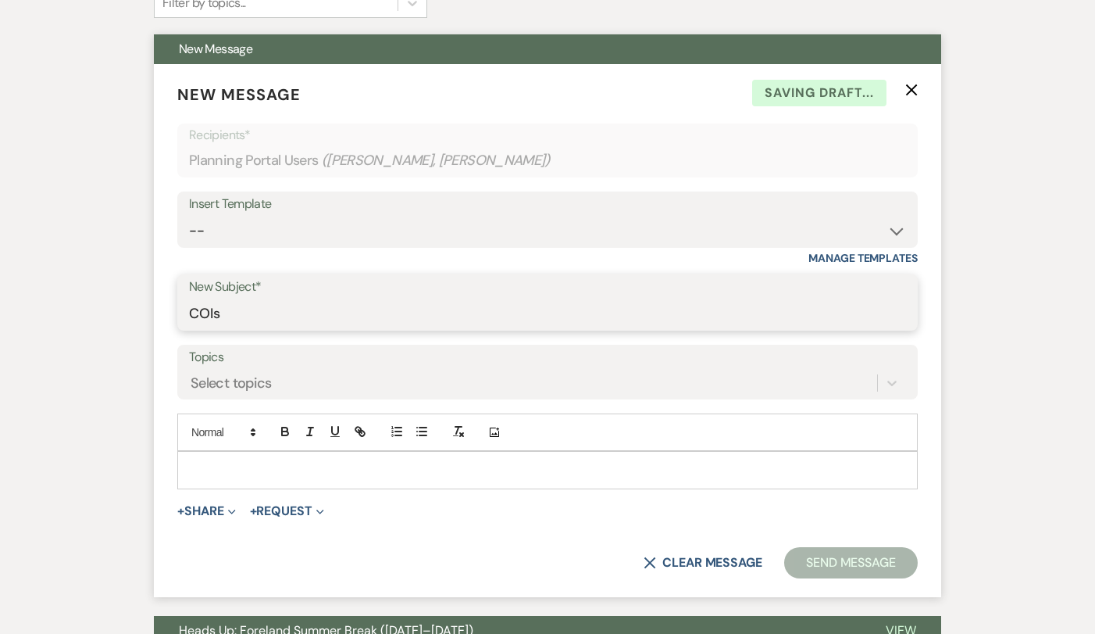
type input "COIs"
click at [285, 466] on p at bounding box center [548, 469] width 716 height 17
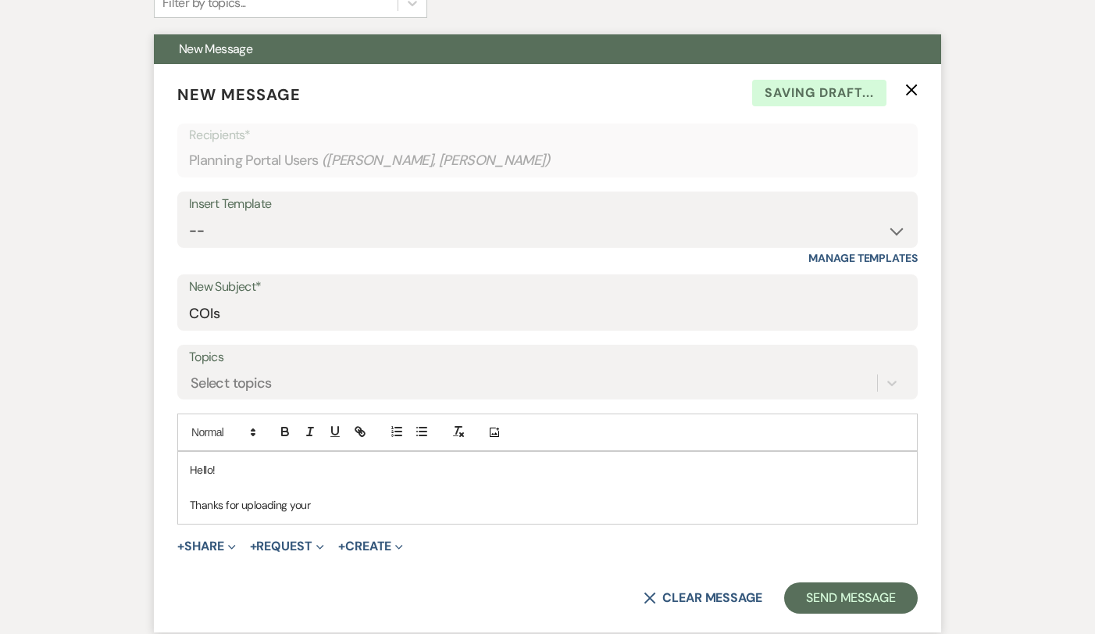
click at [911, 90] on use "button" at bounding box center [912, 90] width 12 height 12
